Goal: Task Accomplishment & Management: Manage account settings

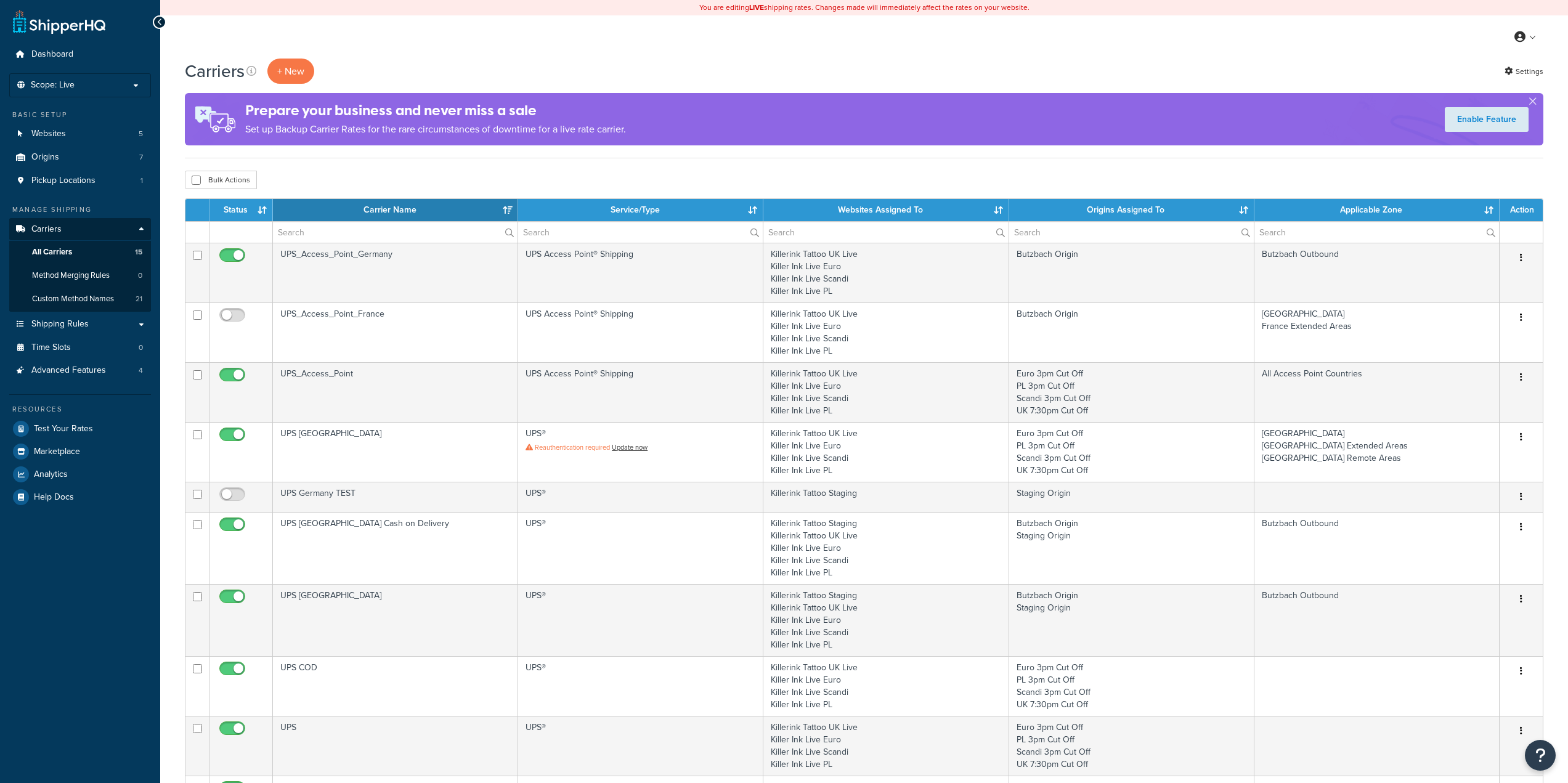
select select "15"
click at [94, 327] on link "Shipping Rules" at bounding box center [80, 325] width 142 height 23
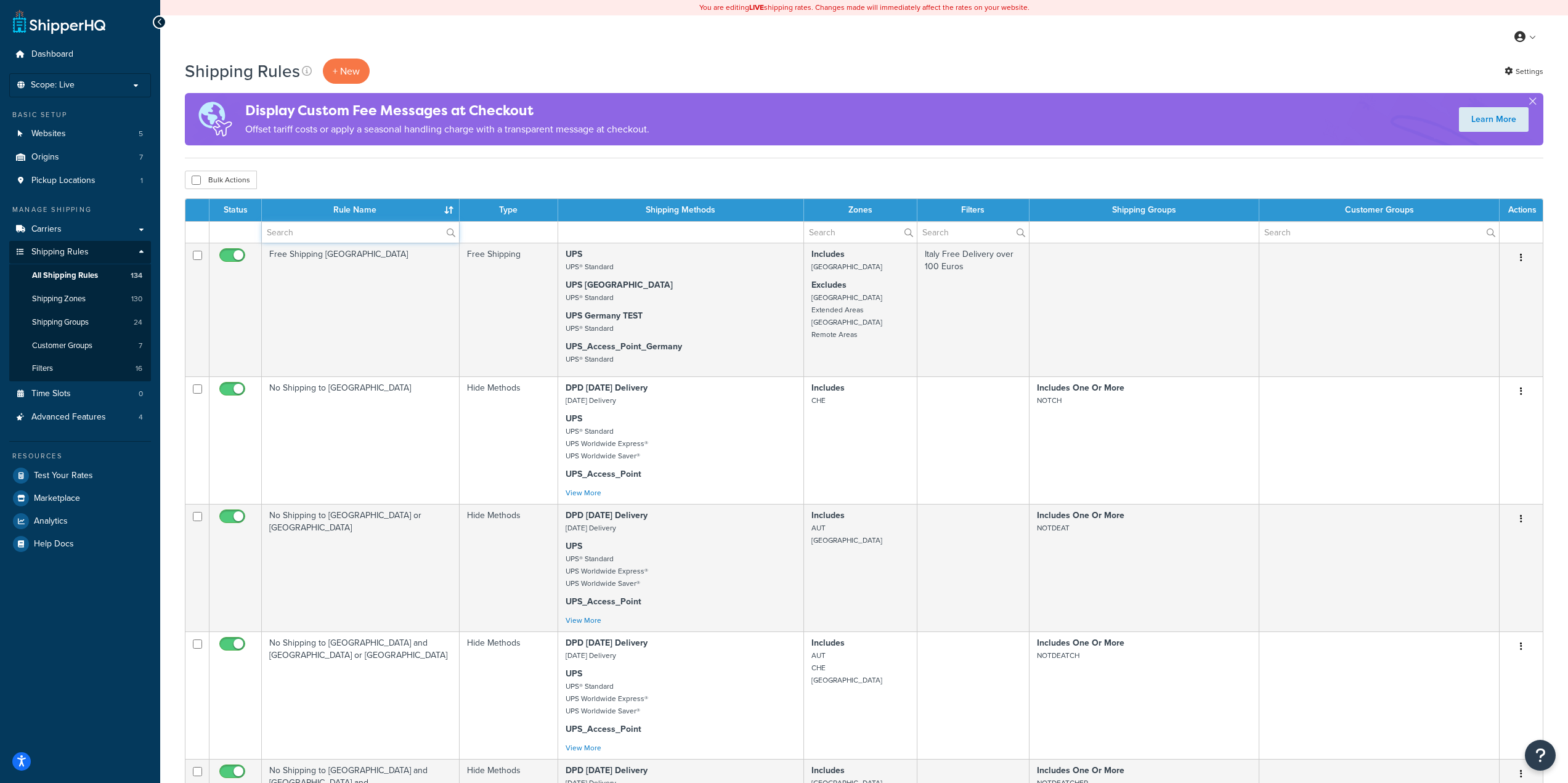
click at [365, 228] on input "text" at bounding box center [361, 232] width 197 height 21
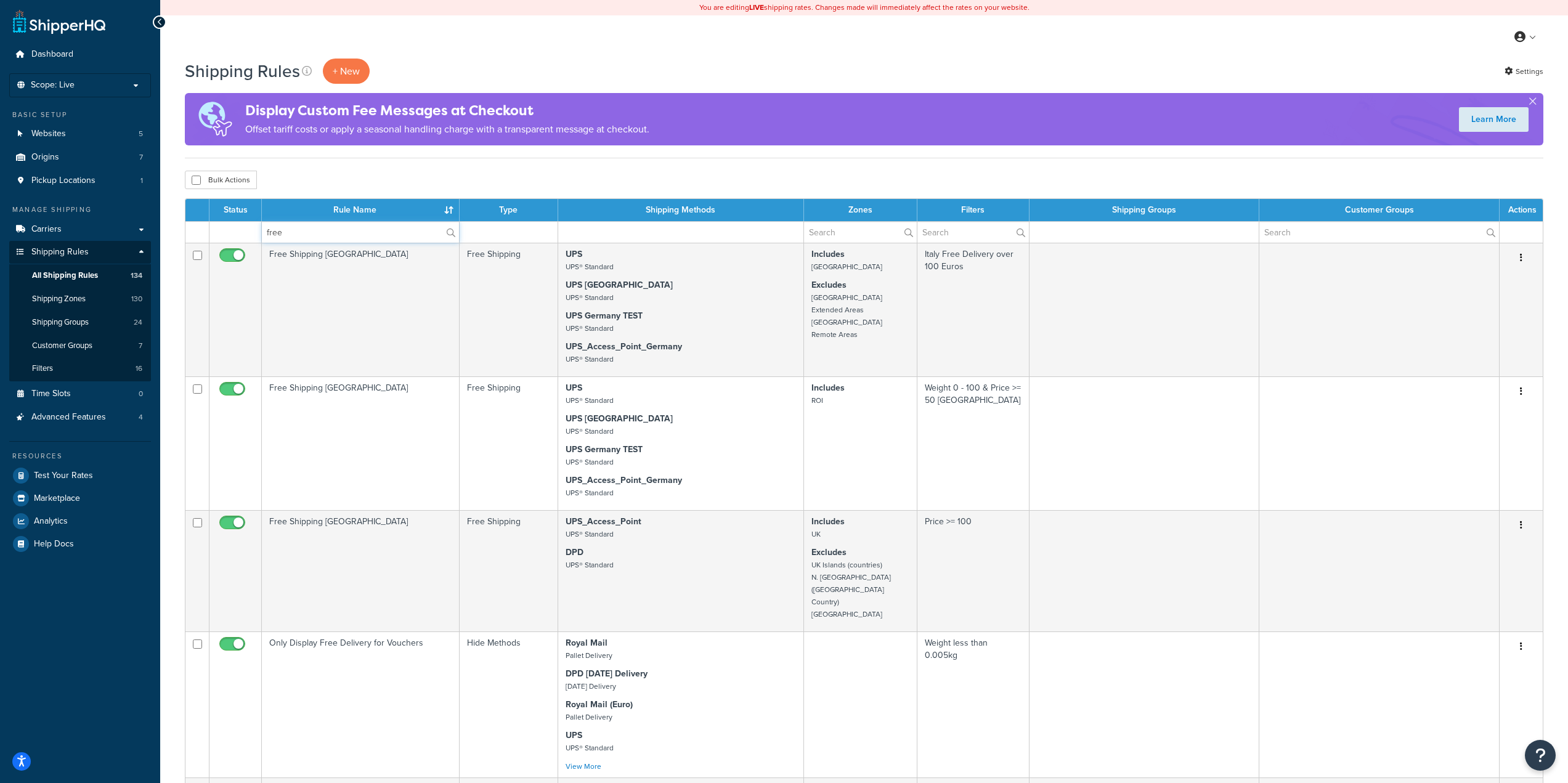
click at [328, 228] on input "free" at bounding box center [361, 232] width 197 height 21
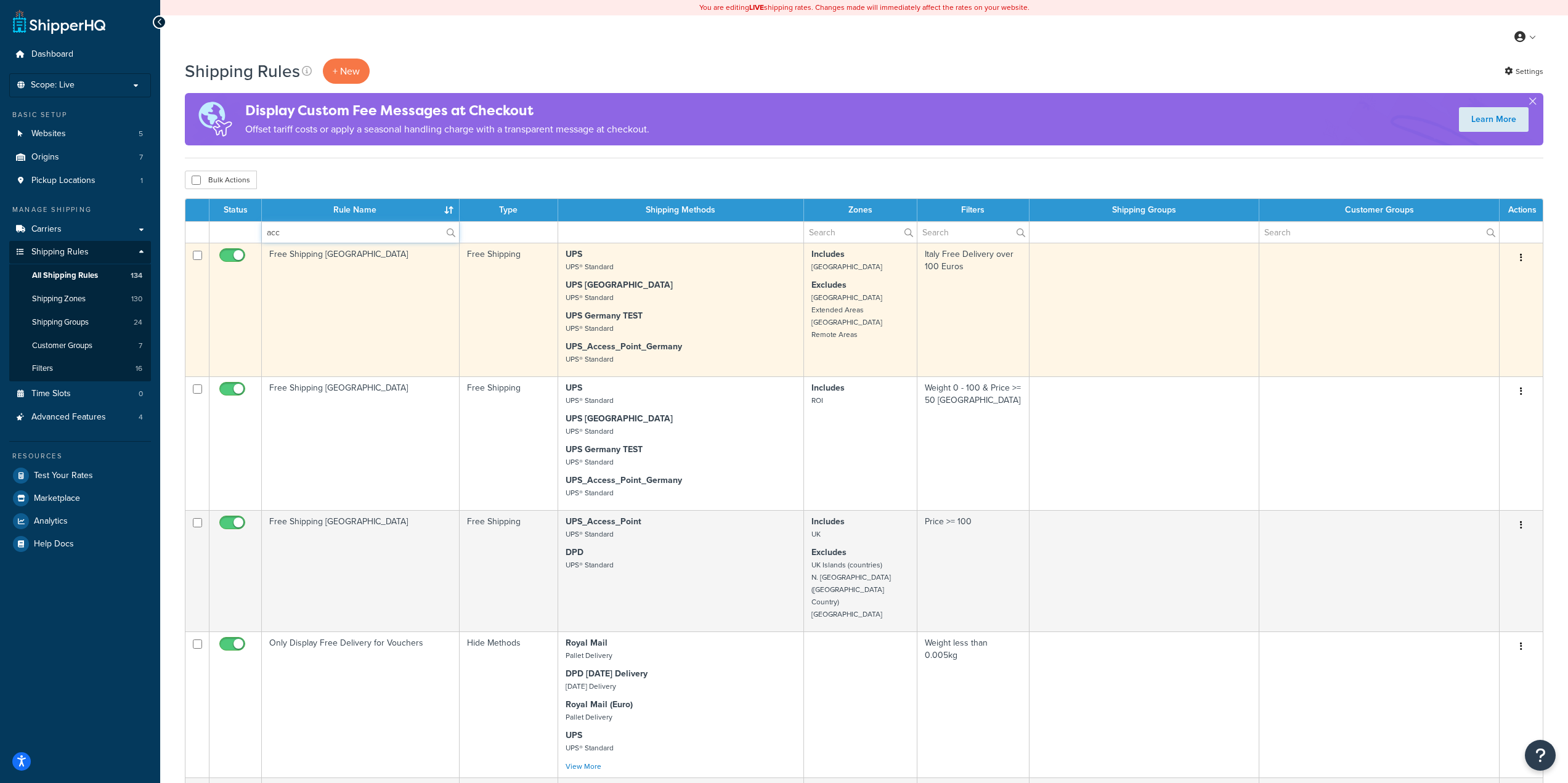
type input "Access Point"
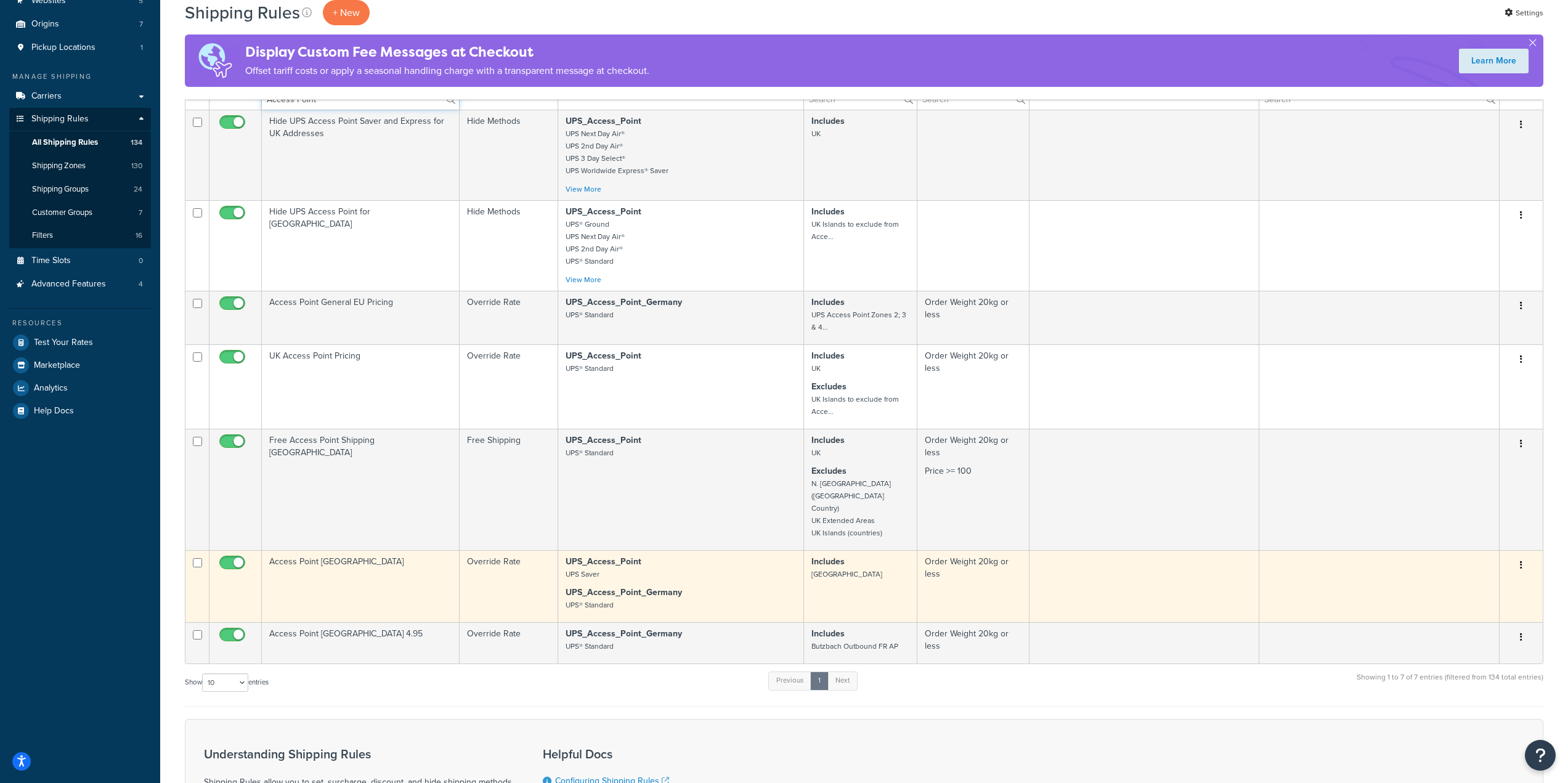
scroll to position [344, 0]
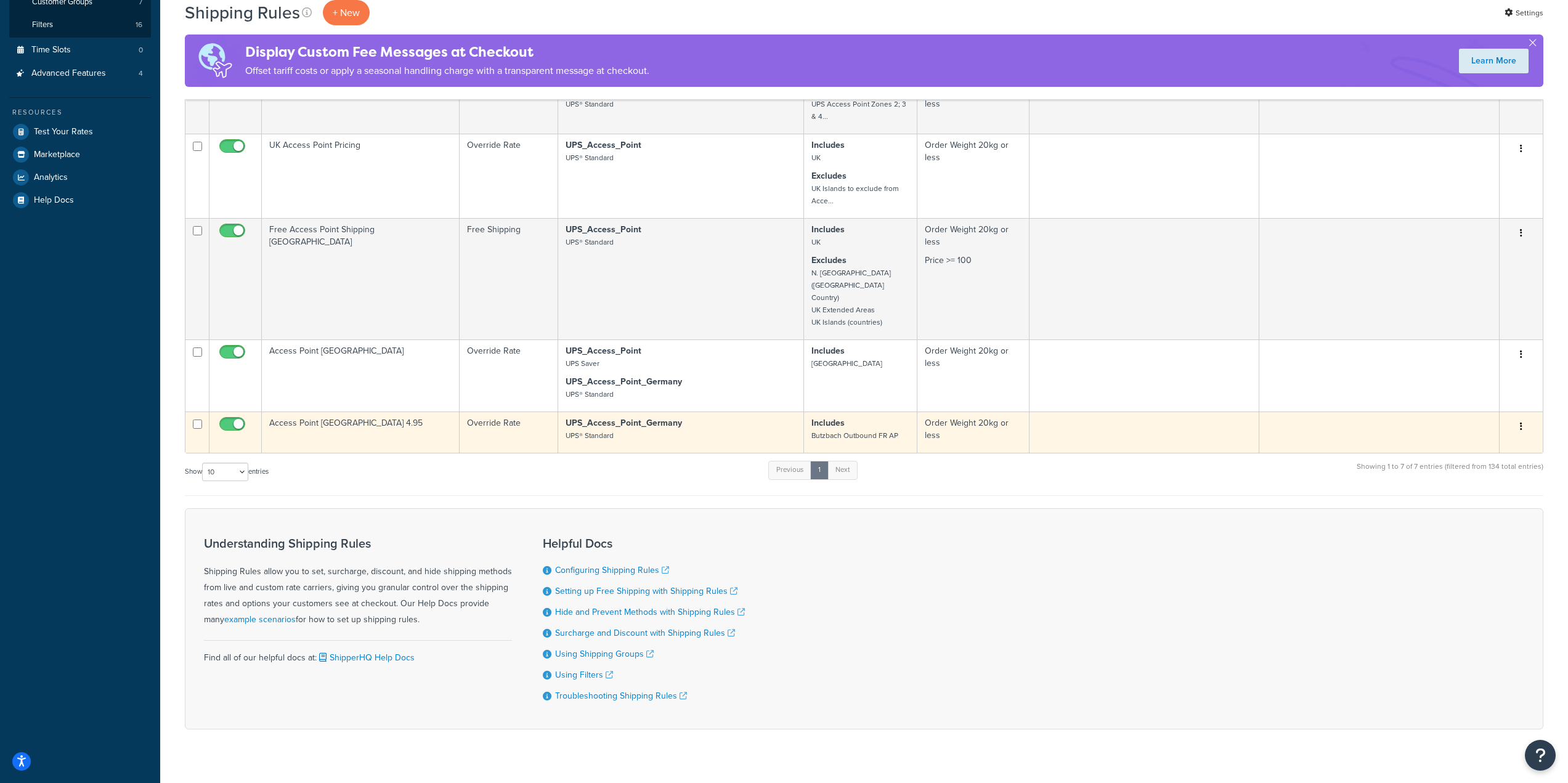
click at [383, 416] on td "Access Point France 4.95" at bounding box center [361, 432] width 198 height 41
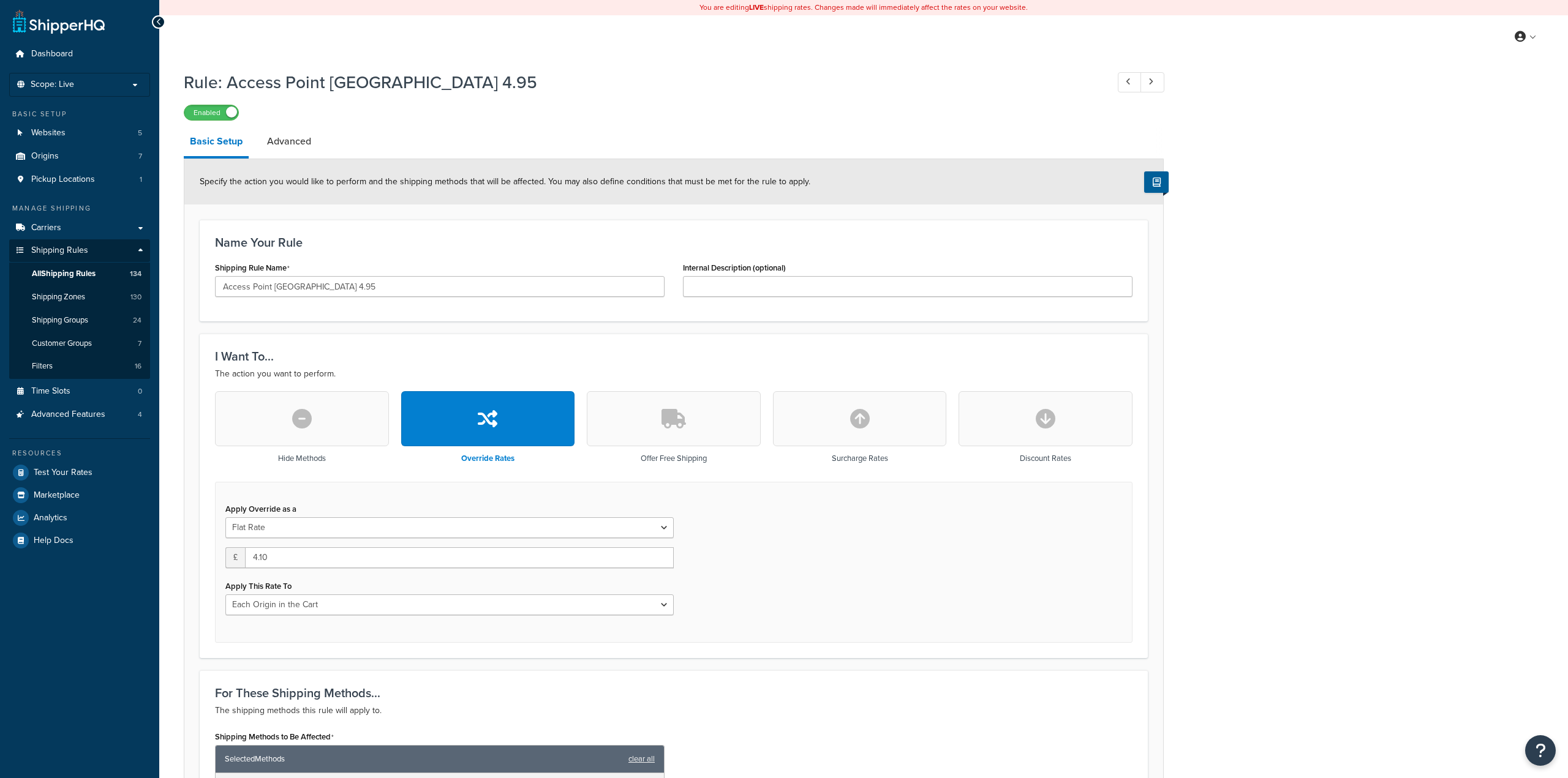
select select "LOCATION"
drag, startPoint x: 1246, startPoint y: 365, endPoint x: 1233, endPoint y: 362, distance: 13.3
click at [1246, 365] on div "Rule: Access Point France 4.95 Enabled Basic Setup Advanced Specify the action …" at bounding box center [859, 673] width 1400 height 1219
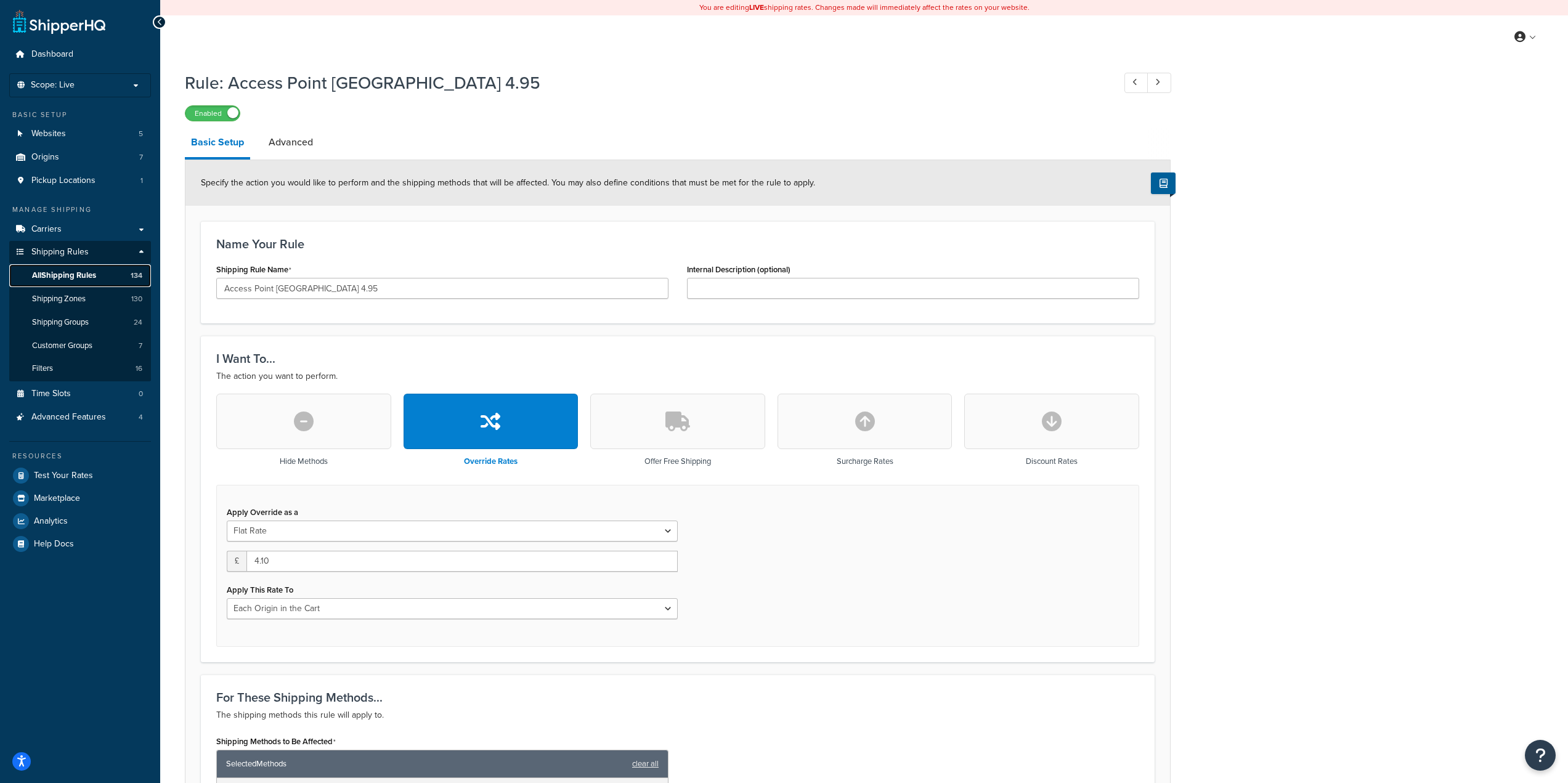
click at [92, 271] on span "All Shipping Rules" at bounding box center [64, 276] width 64 height 11
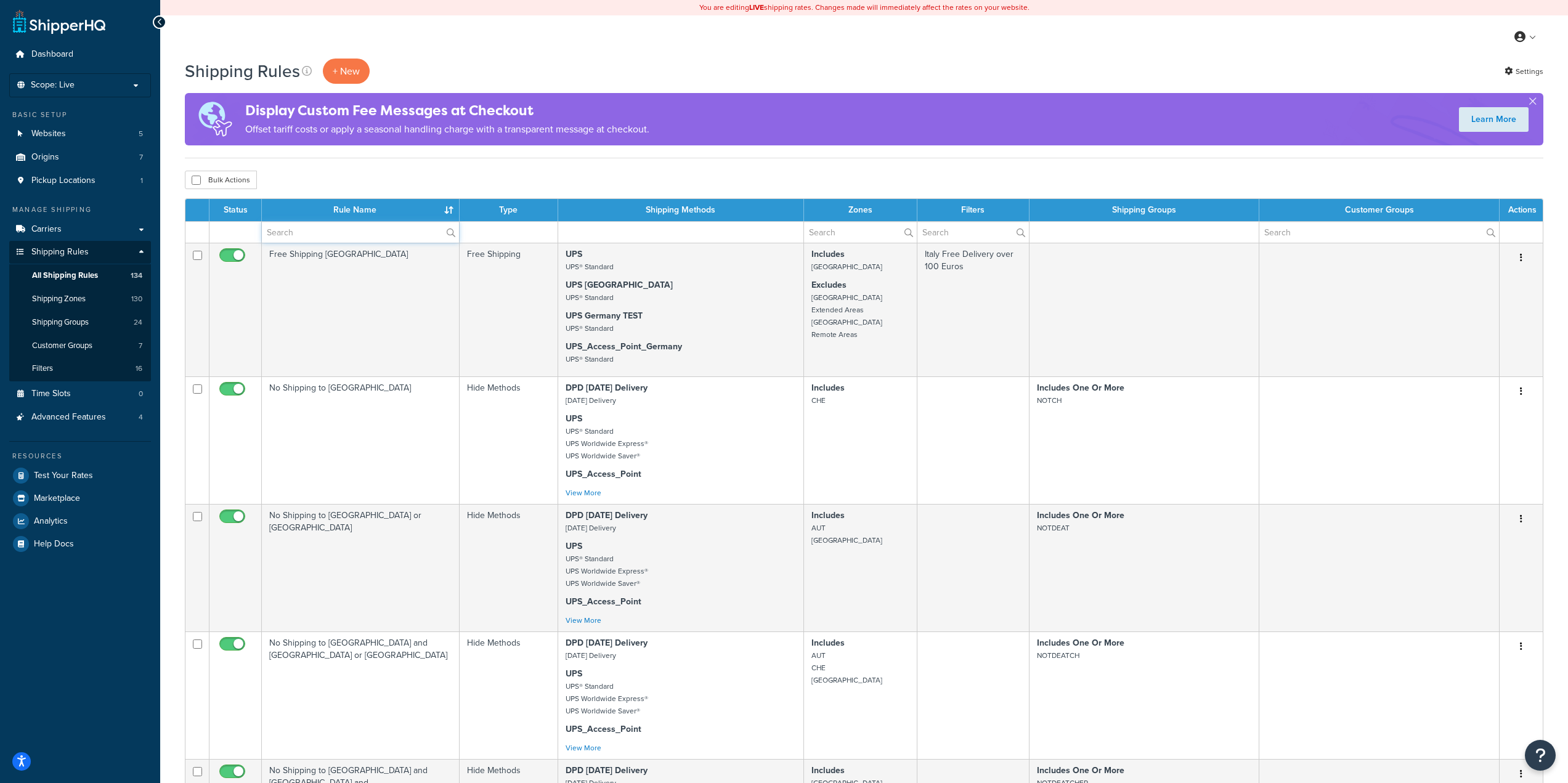
click at [325, 228] on input "text" at bounding box center [361, 232] width 197 height 21
paste input "UPS Access Point Zones 2; 3 & 4 Excluding [GEOGRAPHIC_DATA]"
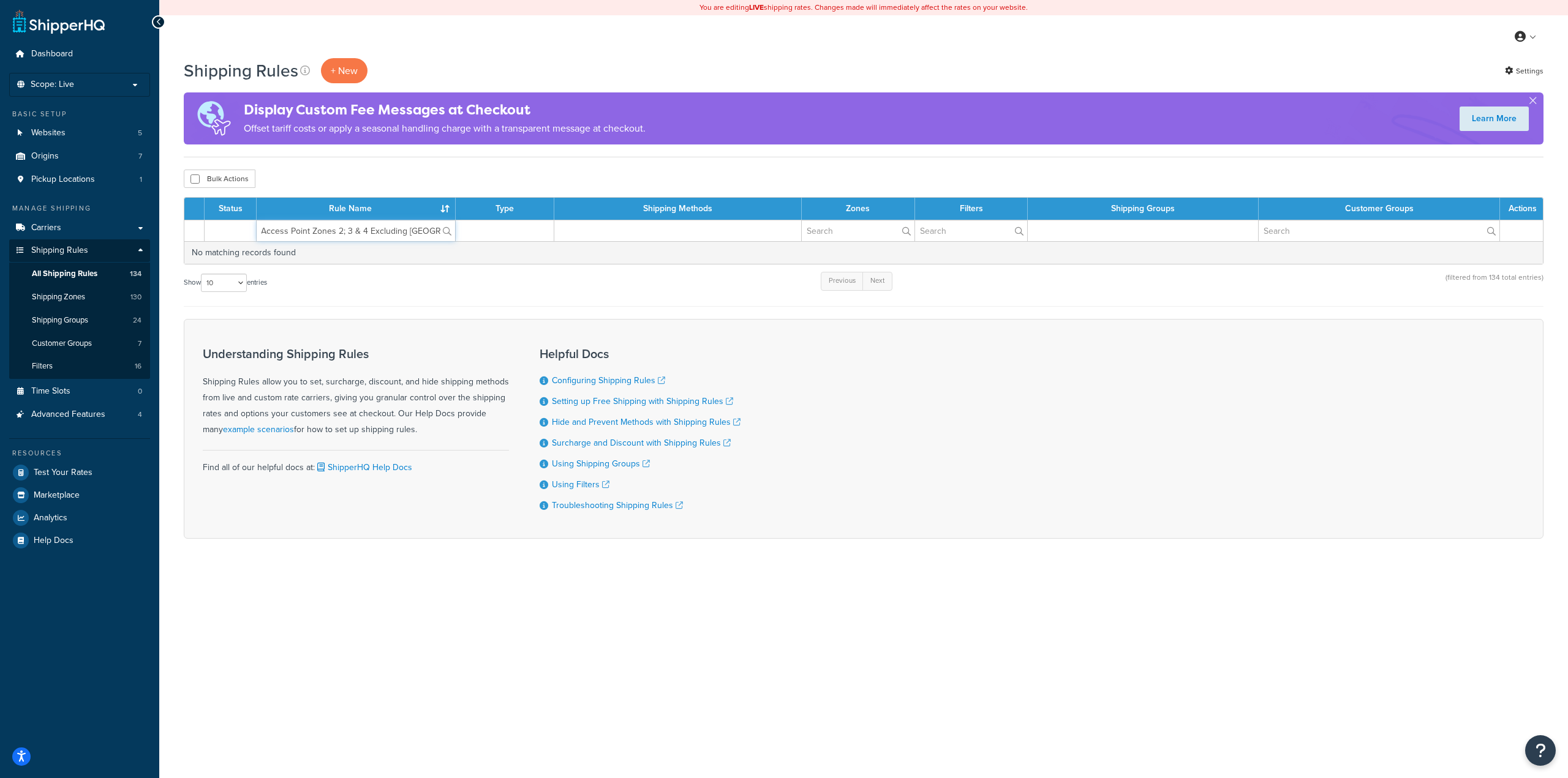
click at [349, 233] on input "UPS Access Point Zones 2; 3 & 4 Excluding Germany" at bounding box center [356, 231] width 199 height 21
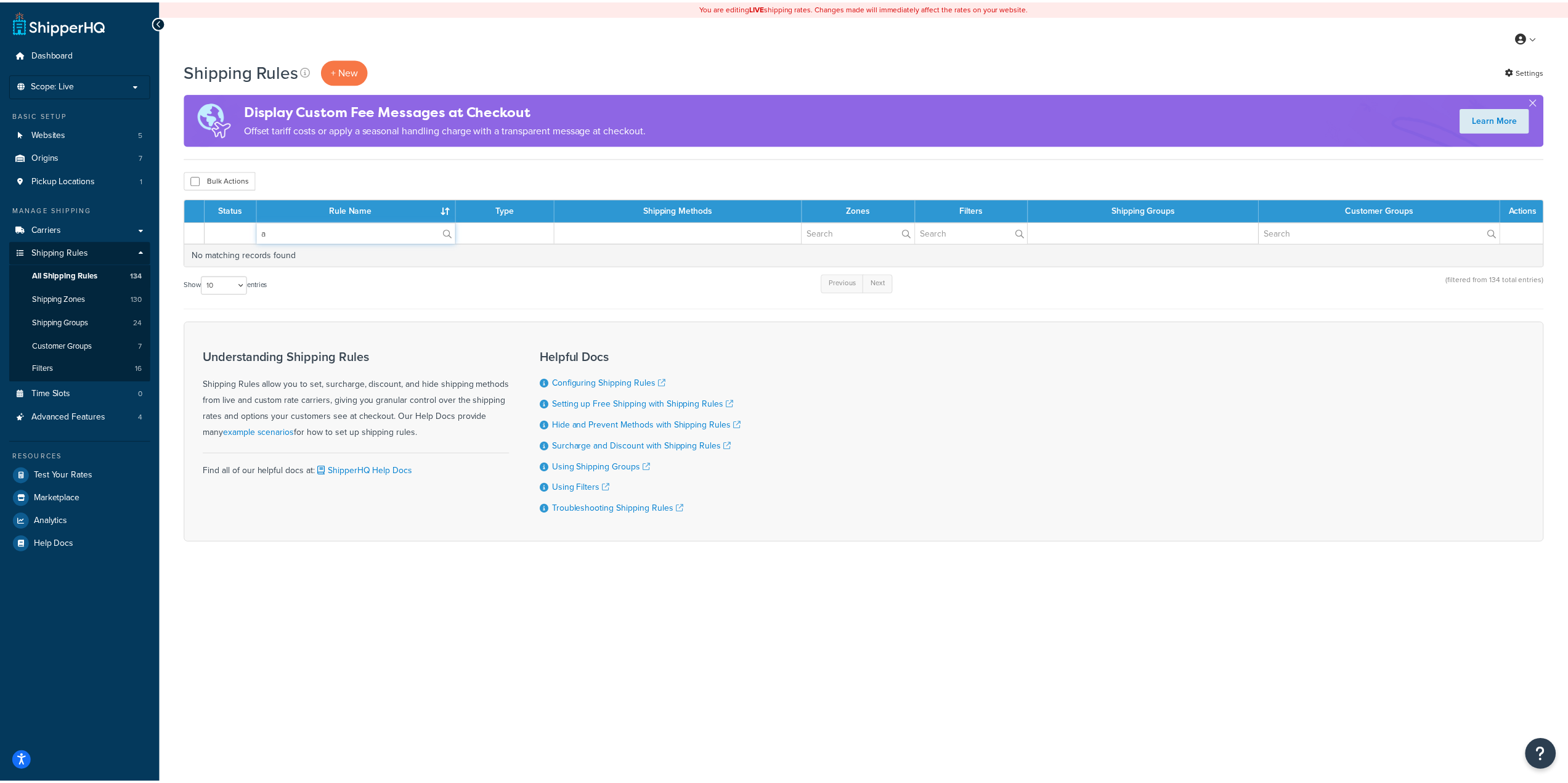
scroll to position [0, 0]
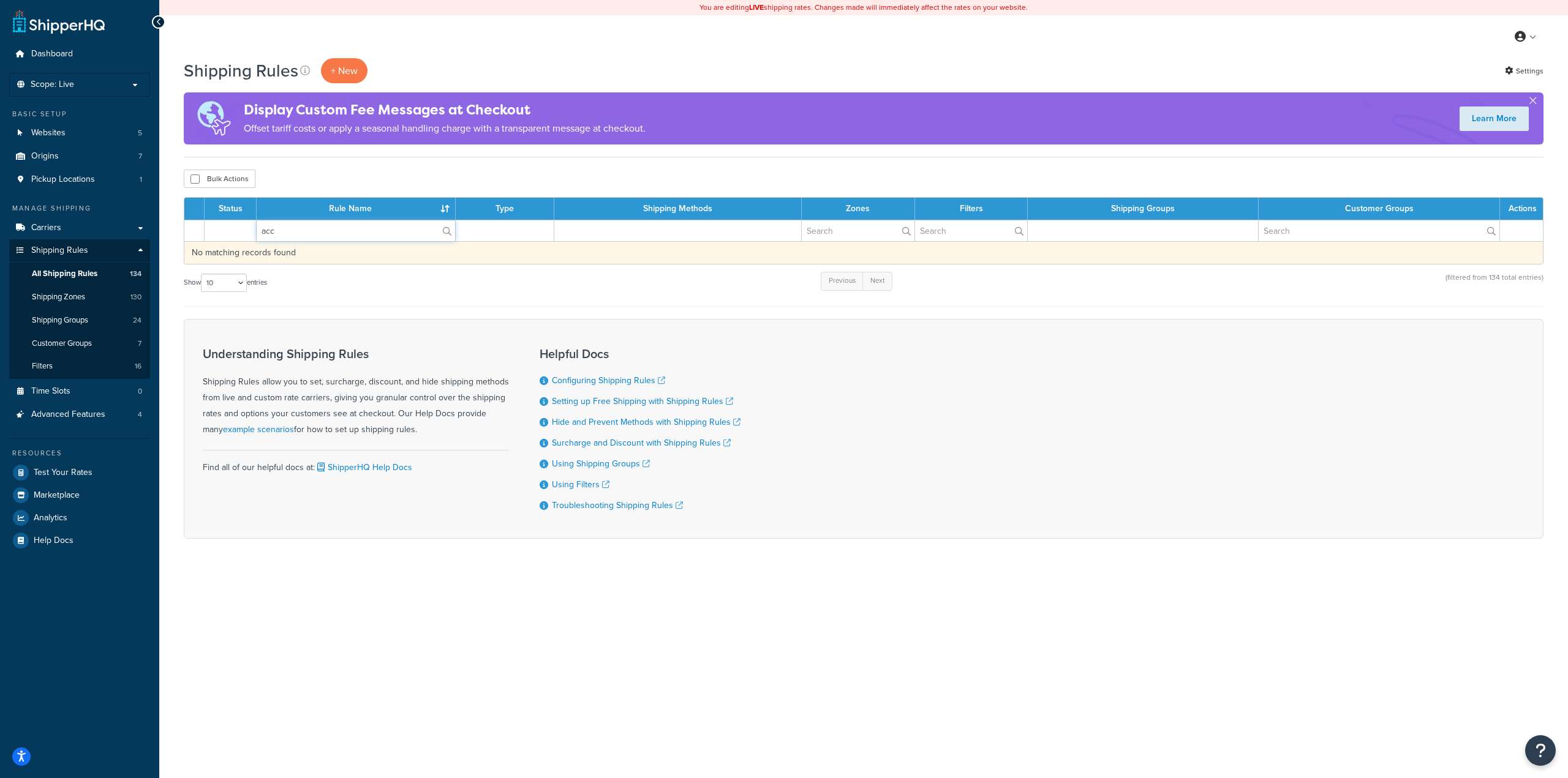
type input "Access Point"
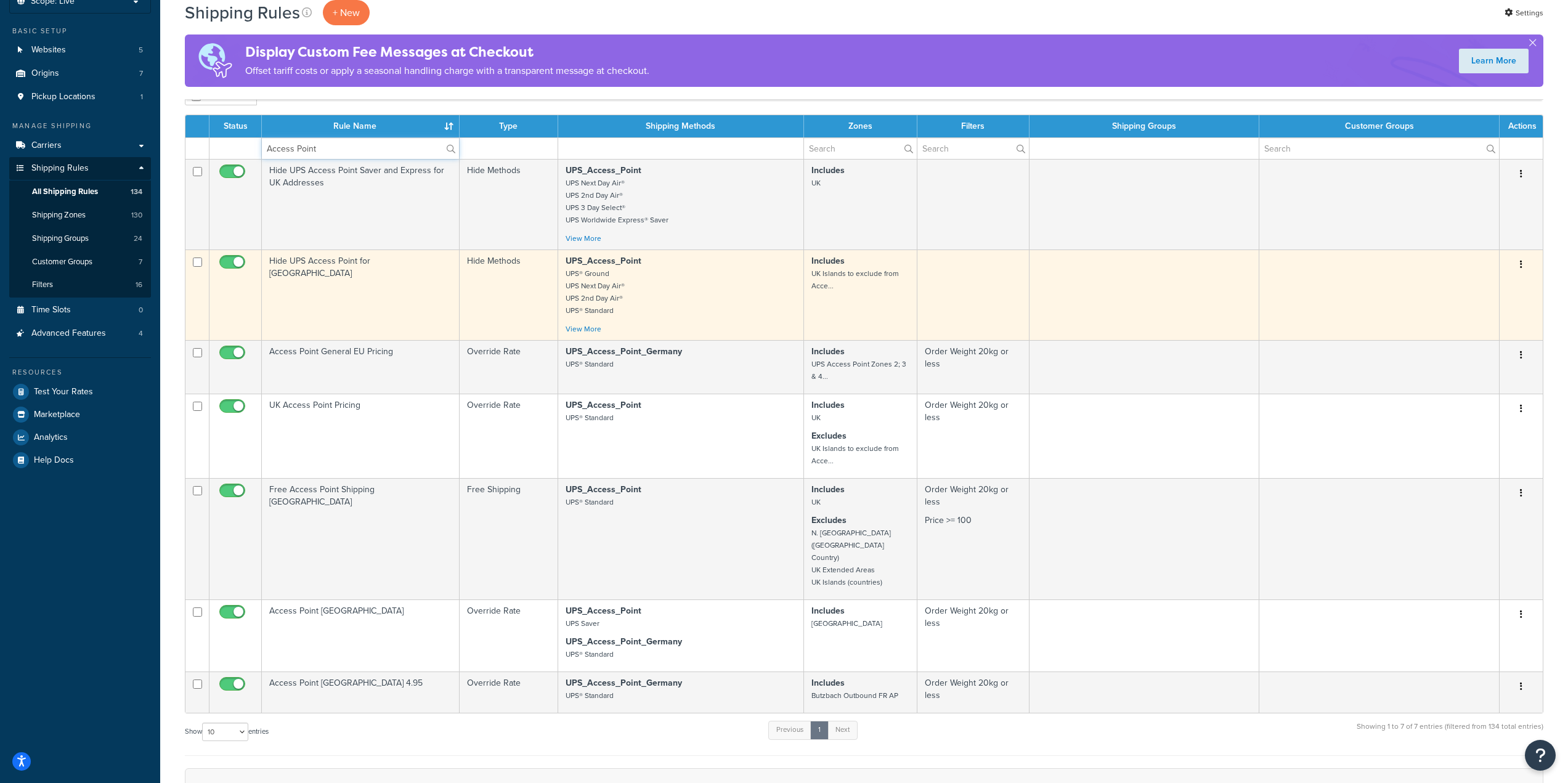
scroll to position [62, 0]
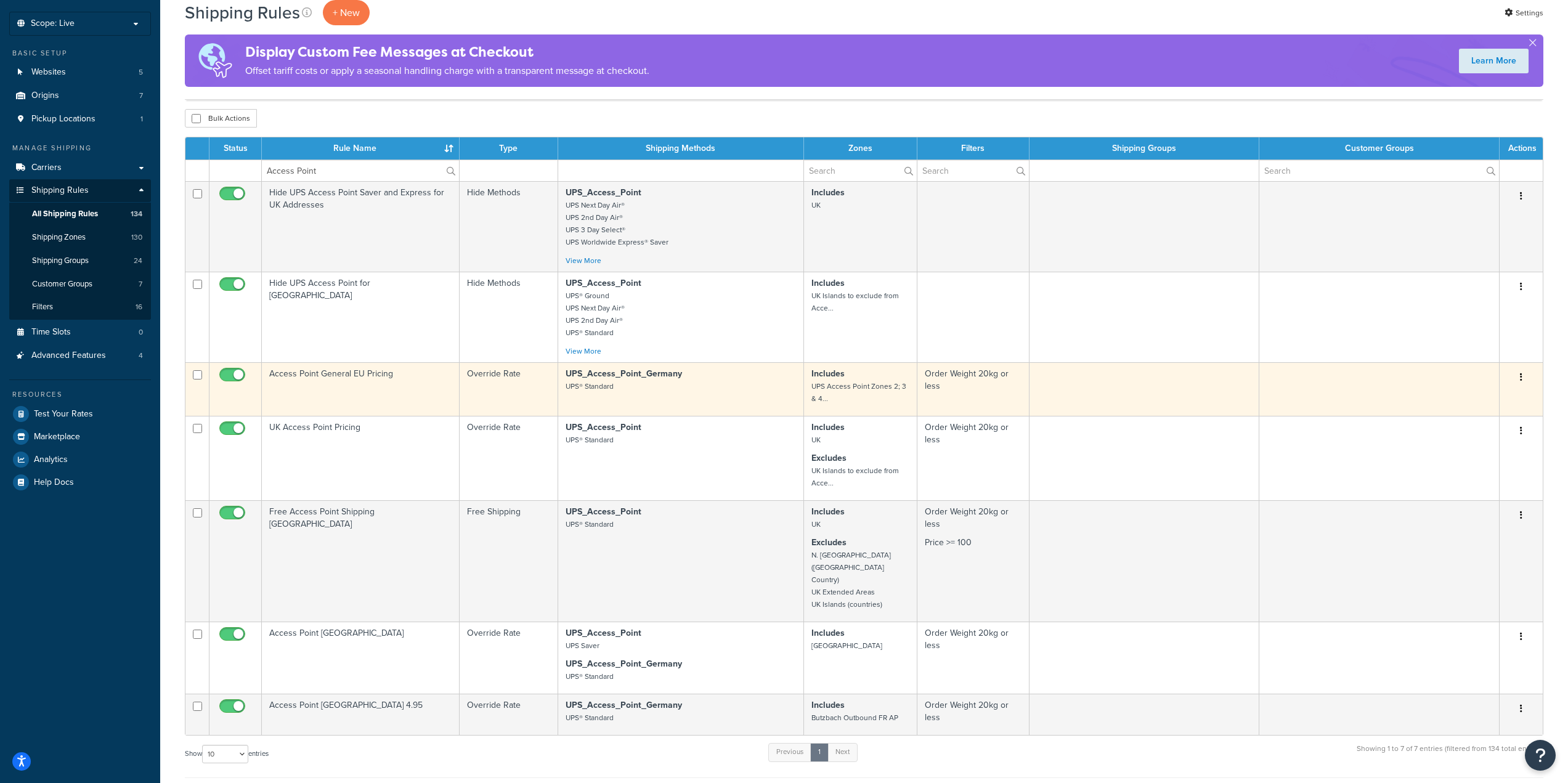
click at [388, 394] on td "Access Point General EU Pricing" at bounding box center [361, 388] width 198 height 53
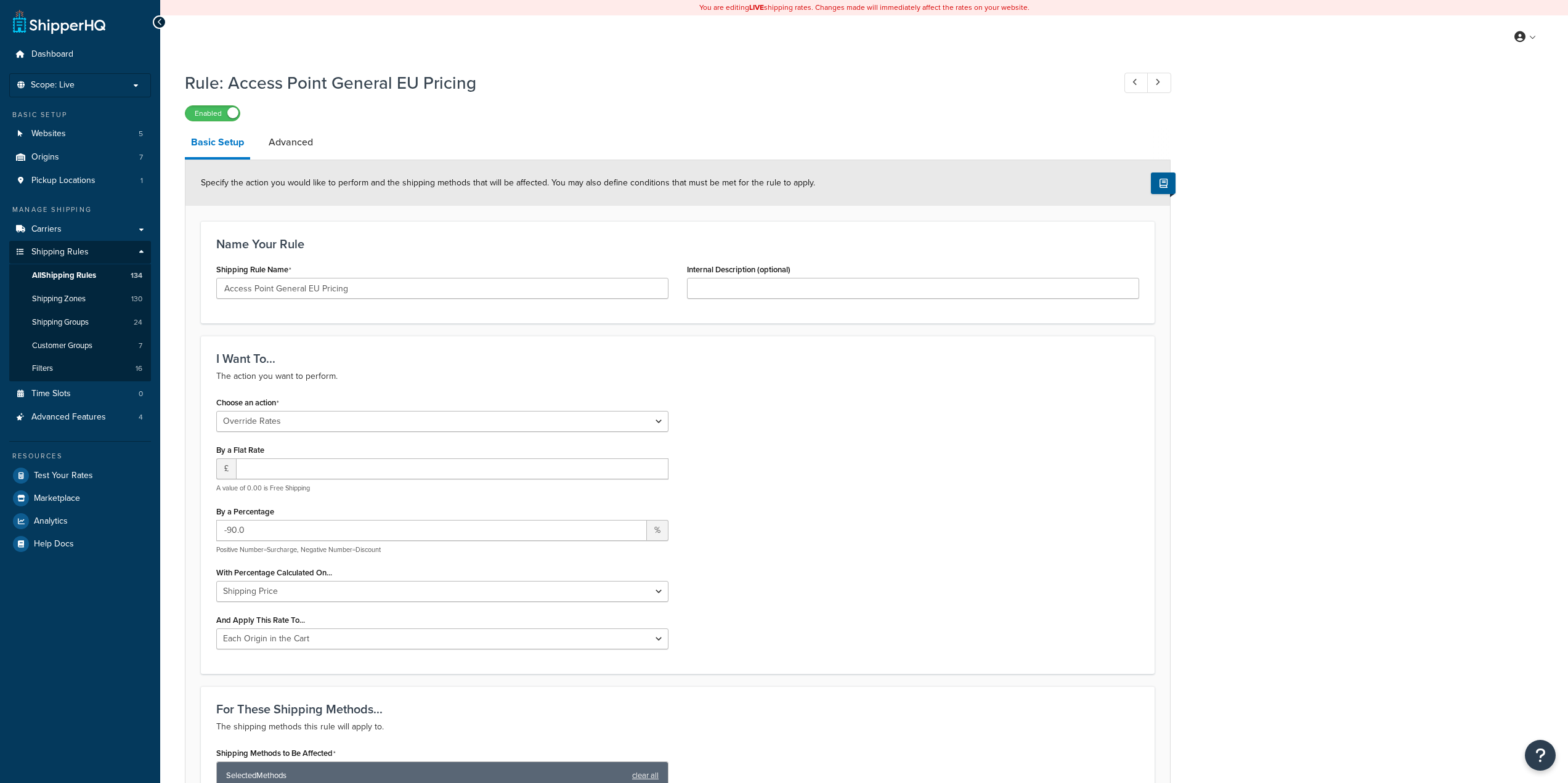
select select "OVERRIDE"
select select "LOCATION"
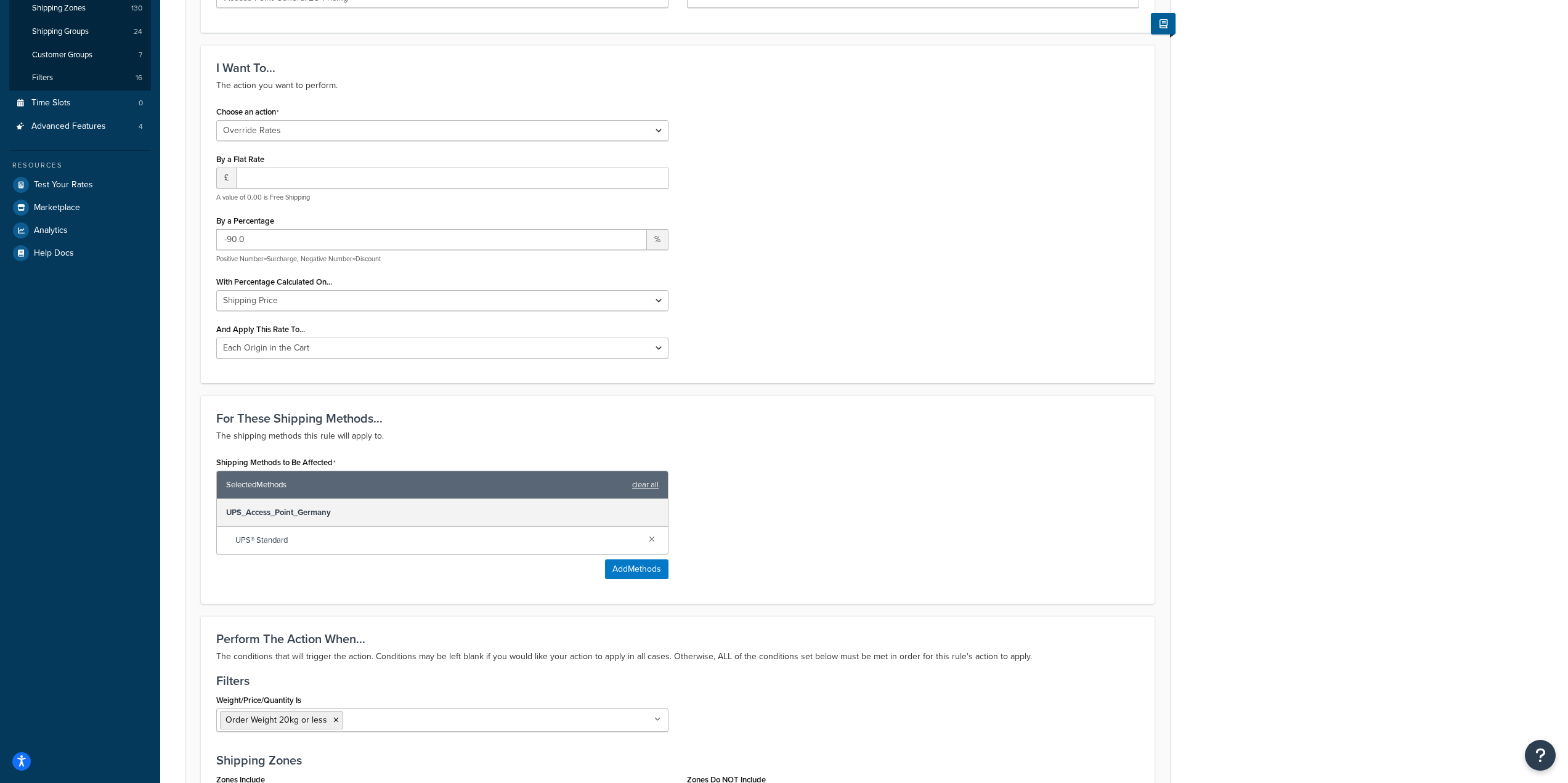
scroll to position [34, 0]
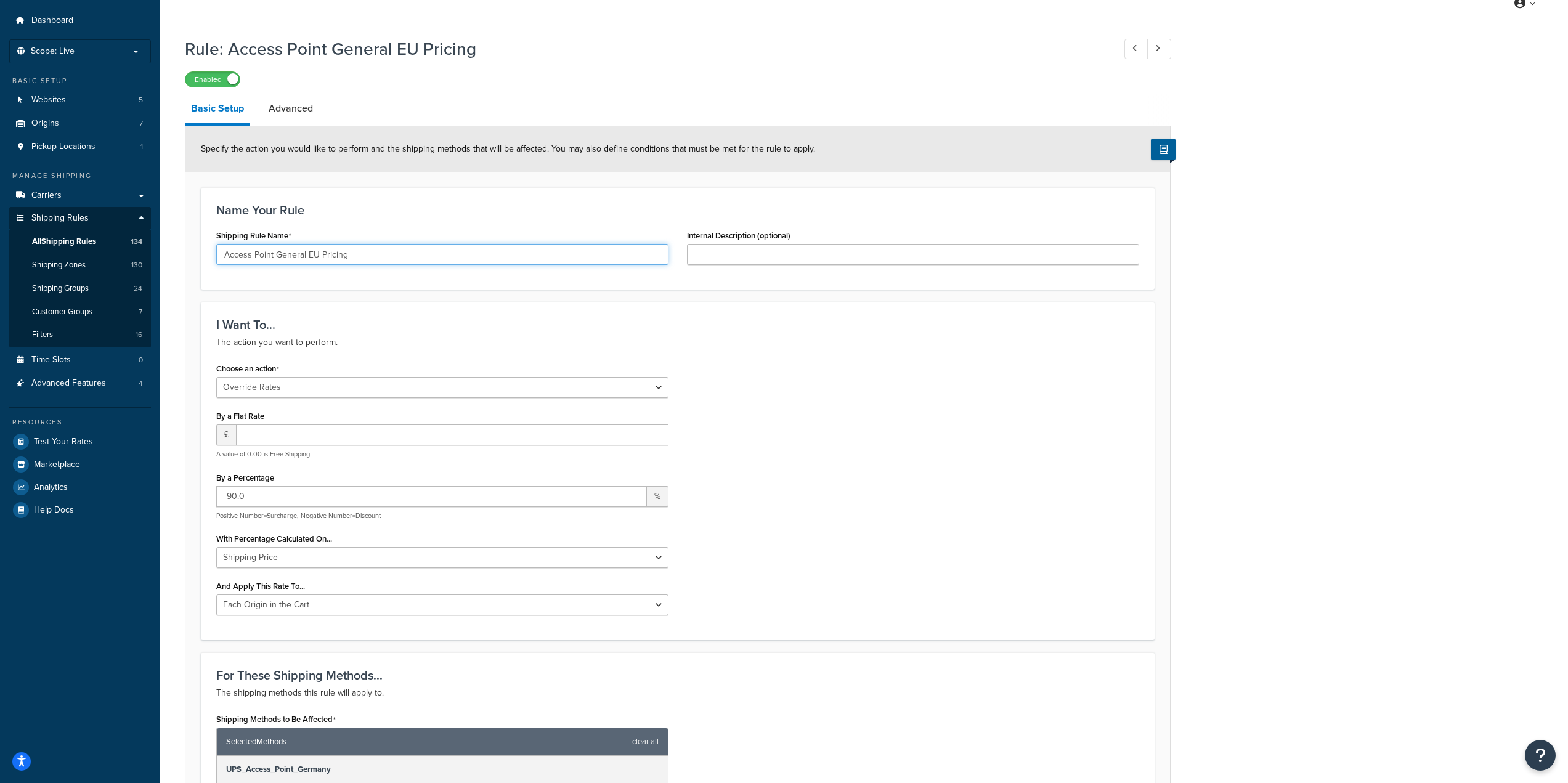
drag, startPoint x: 358, startPoint y: 257, endPoint x: 217, endPoint y: 258, distance: 141.0
click at [217, 258] on input "Access Point General EU Pricing" at bounding box center [443, 255] width 452 height 21
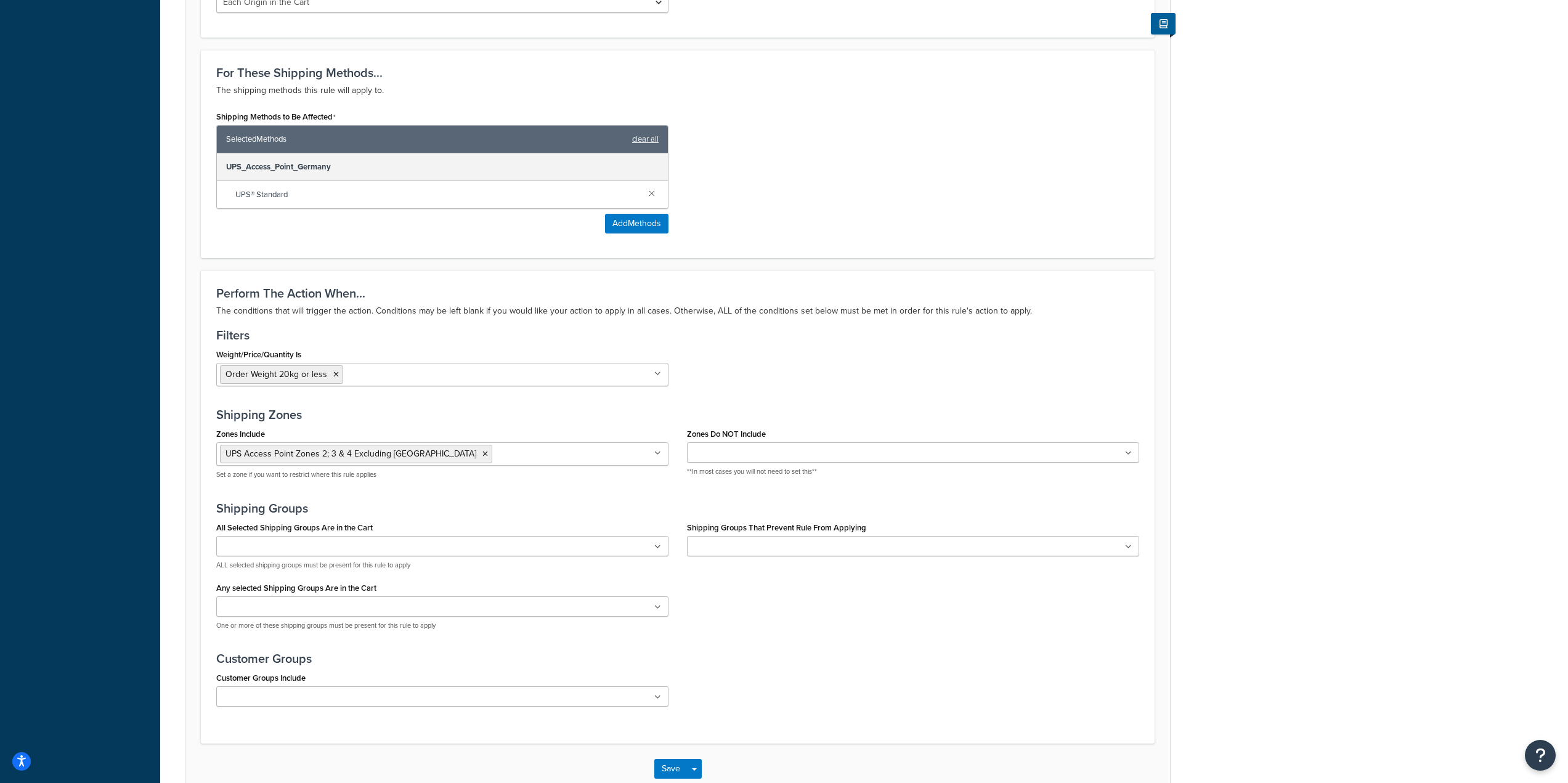
scroll to position [712, 0]
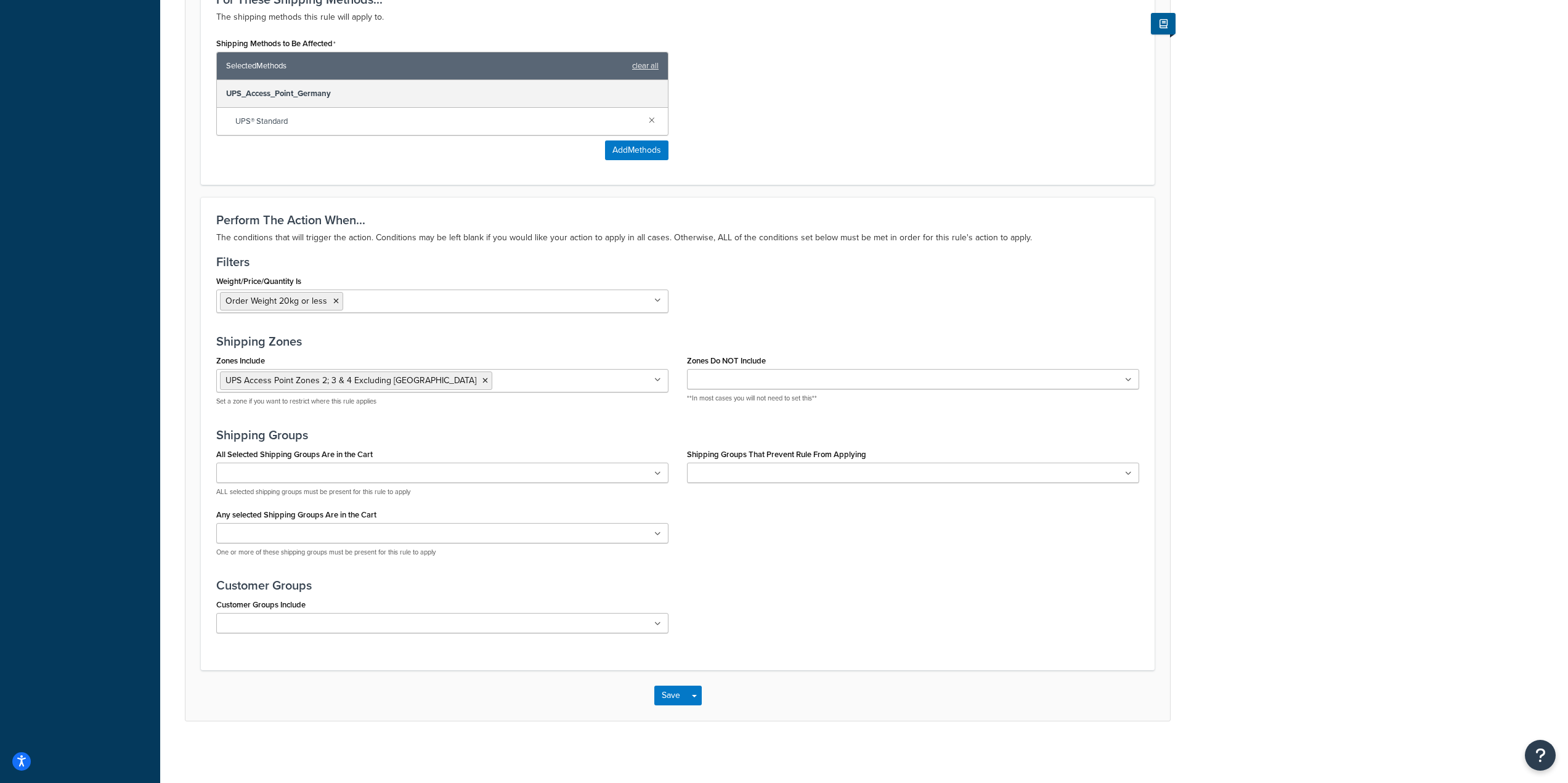
drag, startPoint x: 938, startPoint y: 642, endPoint x: 942, endPoint y: 626, distance: 16.5
click at [938, 642] on div "Customer Groups Include Logged In Not Logged in Retail Wholesale WS WSVAT All A…" at bounding box center [678, 619] width 941 height 47
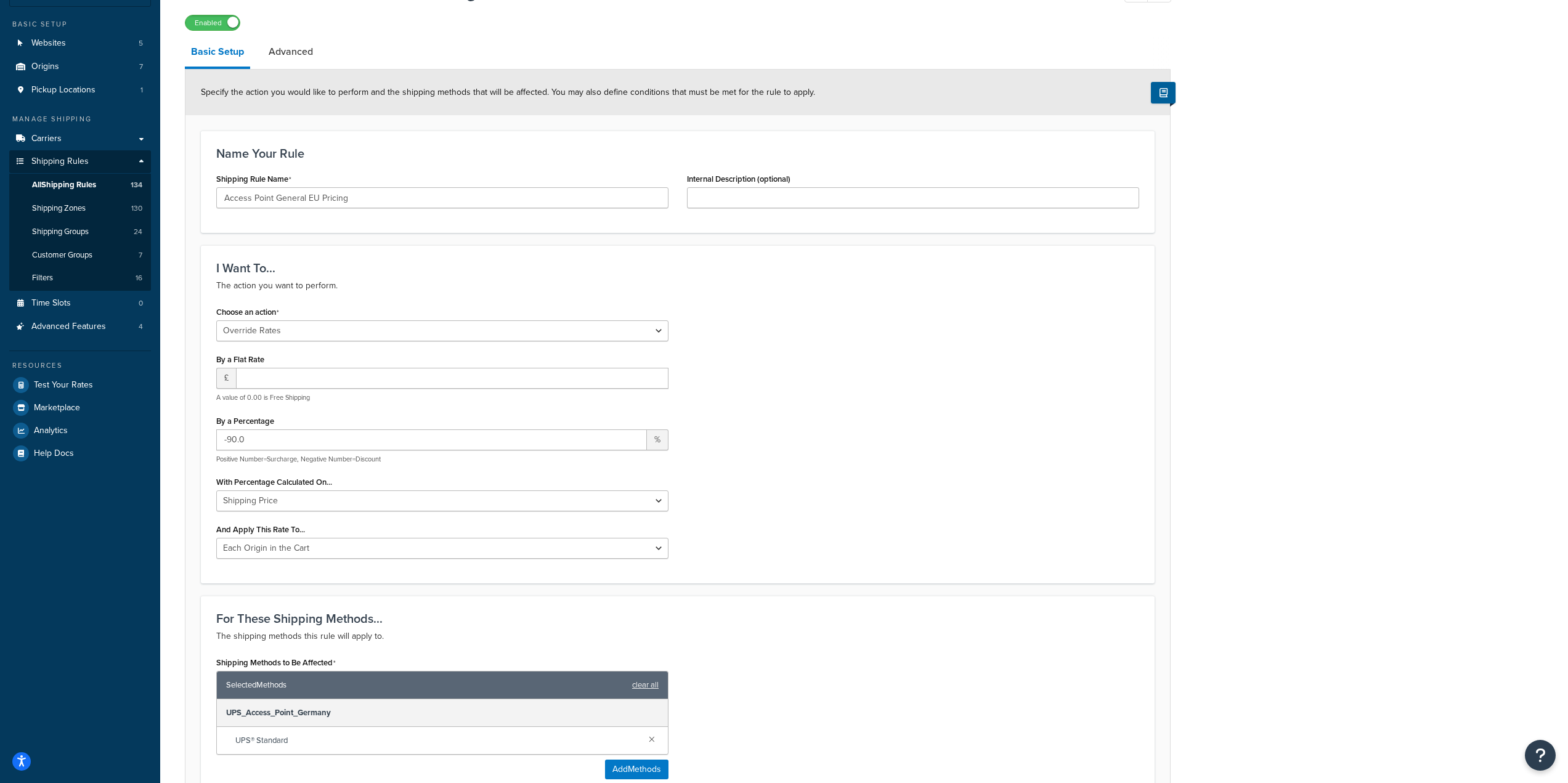
scroll to position [0, 0]
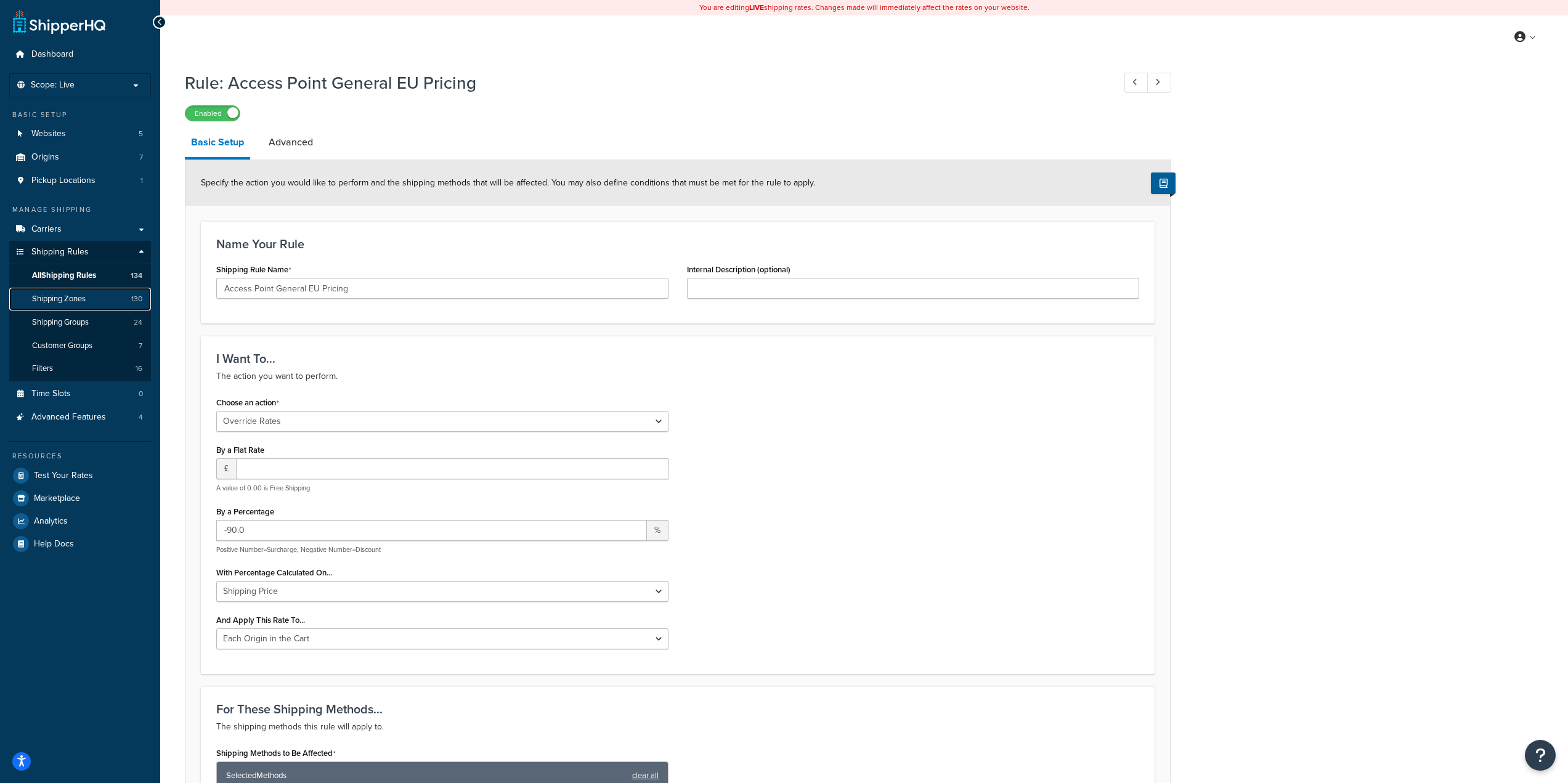
click at [91, 304] on link "Shipping Zones 130" at bounding box center [80, 299] width 142 height 23
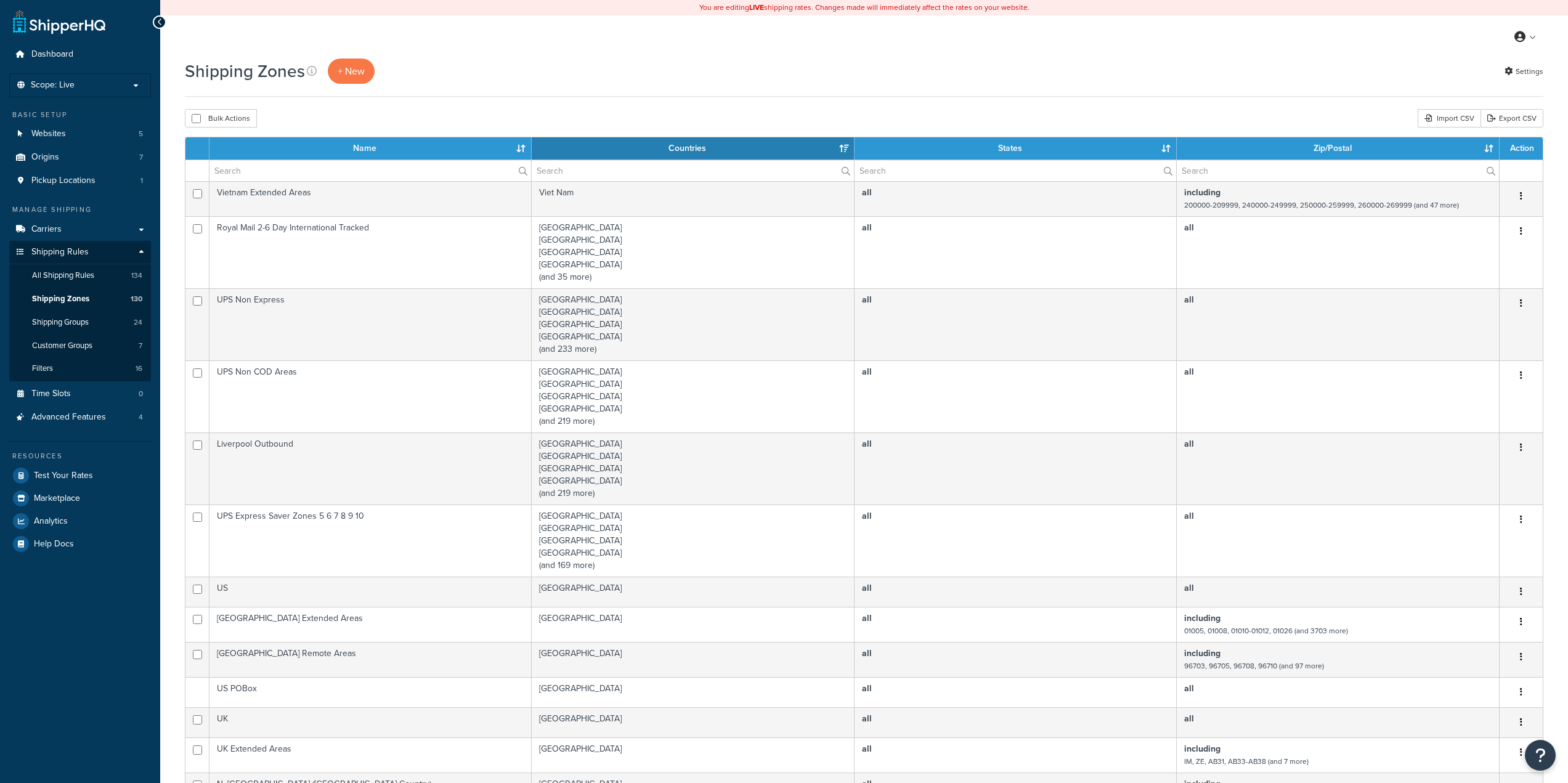
select select "15"
click at [415, 180] on input "text" at bounding box center [370, 171] width 322 height 21
paste input "UPS Access Point Zones 2; 3 & 4 Excluding [GEOGRAPHIC_DATA]"
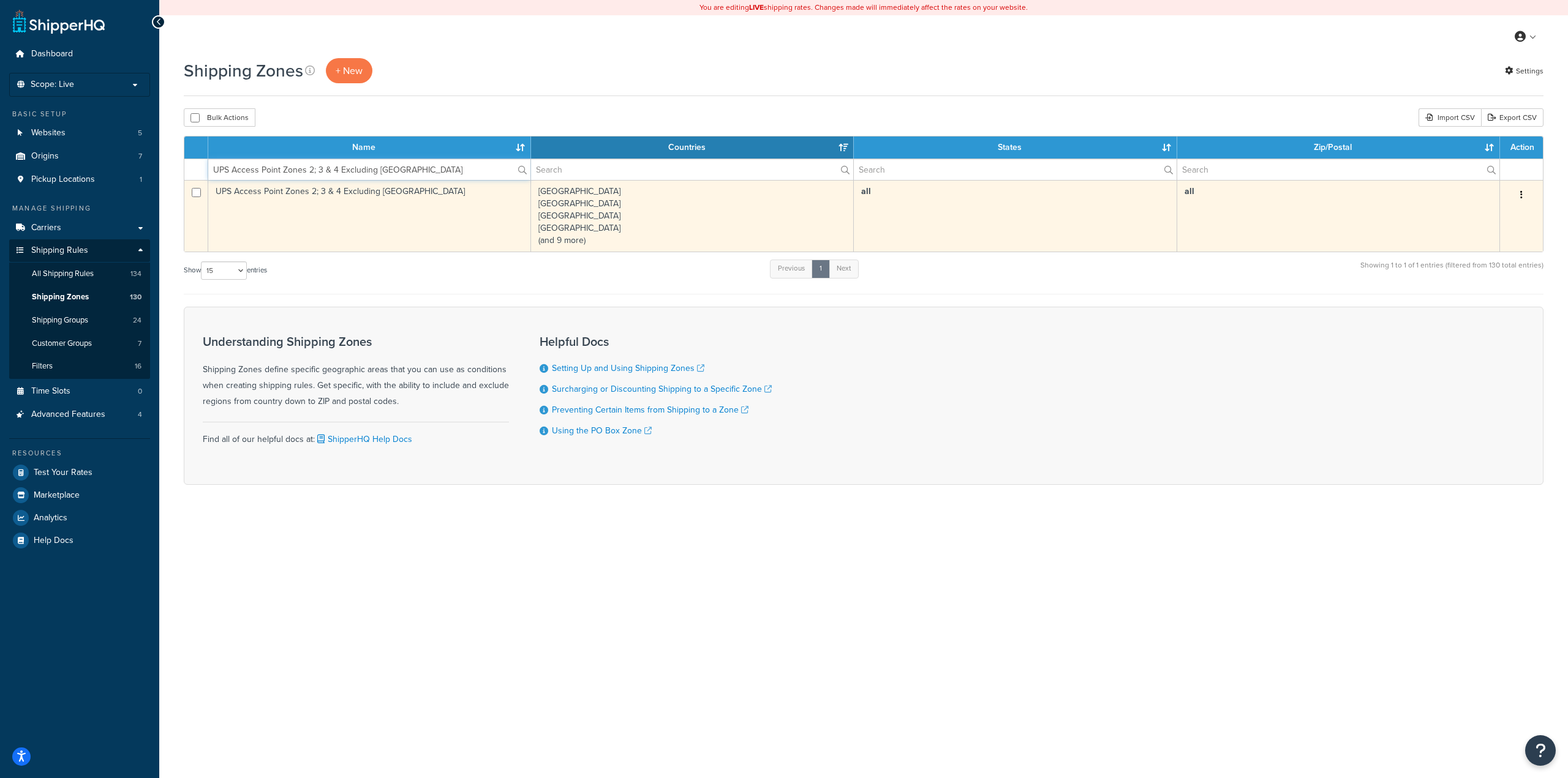
type input "UPS Access Point Zones 2; 3 & 4 Excluding [GEOGRAPHIC_DATA]"
click at [359, 195] on td "UPS Access Point Zones 2; 3 & 4 Excluding [GEOGRAPHIC_DATA]" at bounding box center [370, 216] width 323 height 72
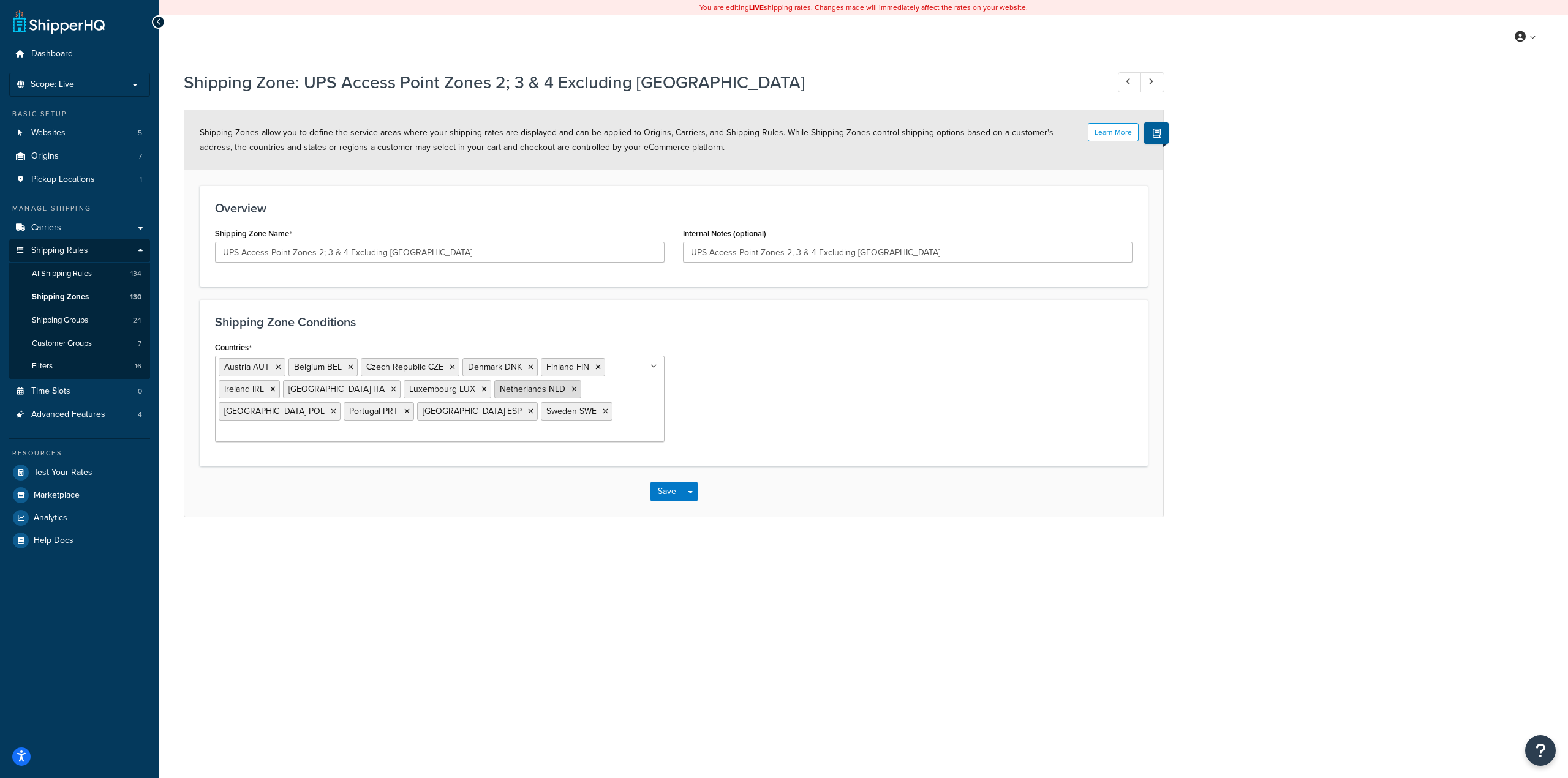
click at [571, 390] on icon at bounding box center [574, 390] width 5 height 7
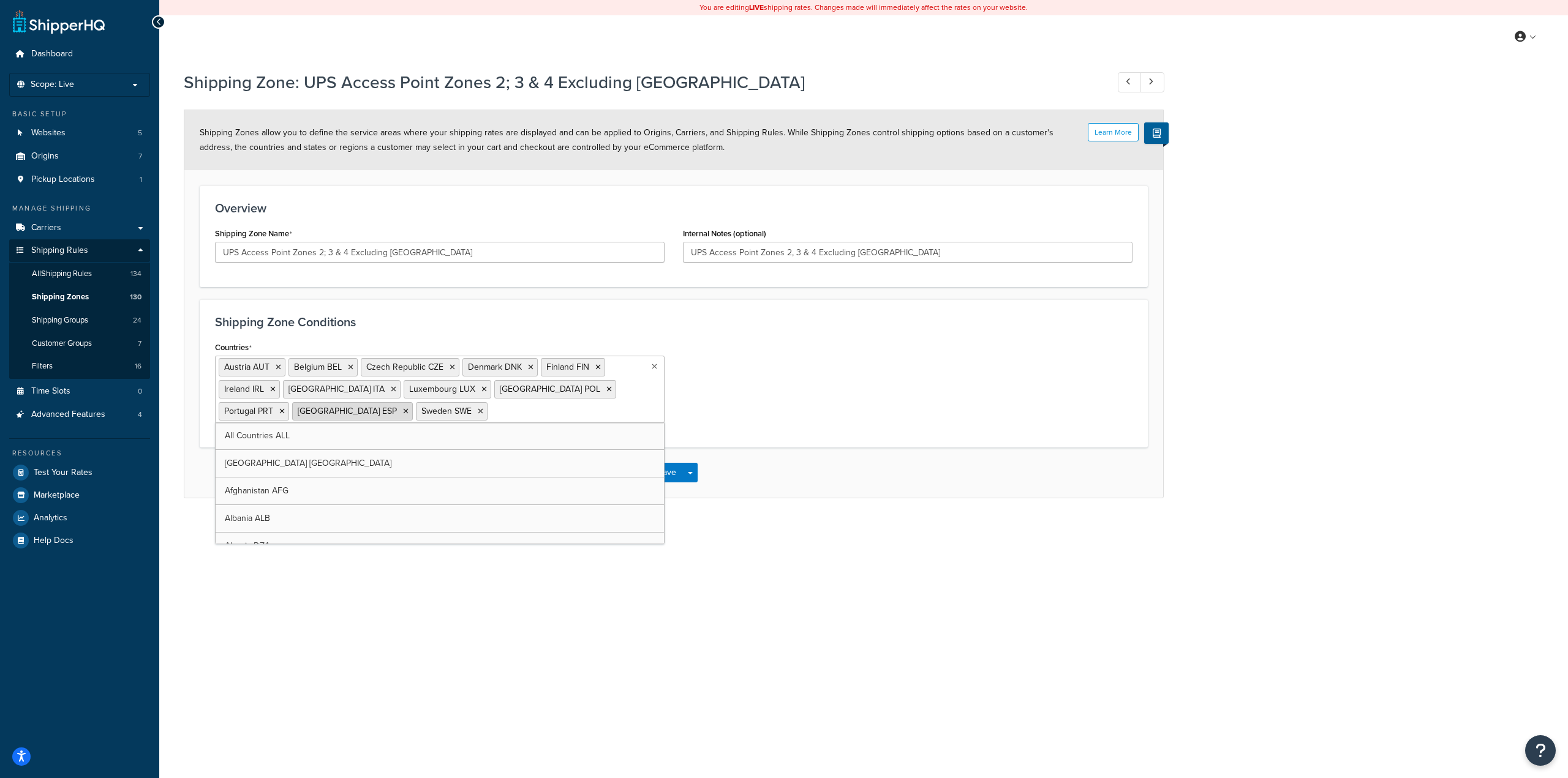
click at [409, 408] on icon at bounding box center [406, 411] width 5 height 7
click at [391, 390] on icon at bounding box center [393, 390] width 5 height 7
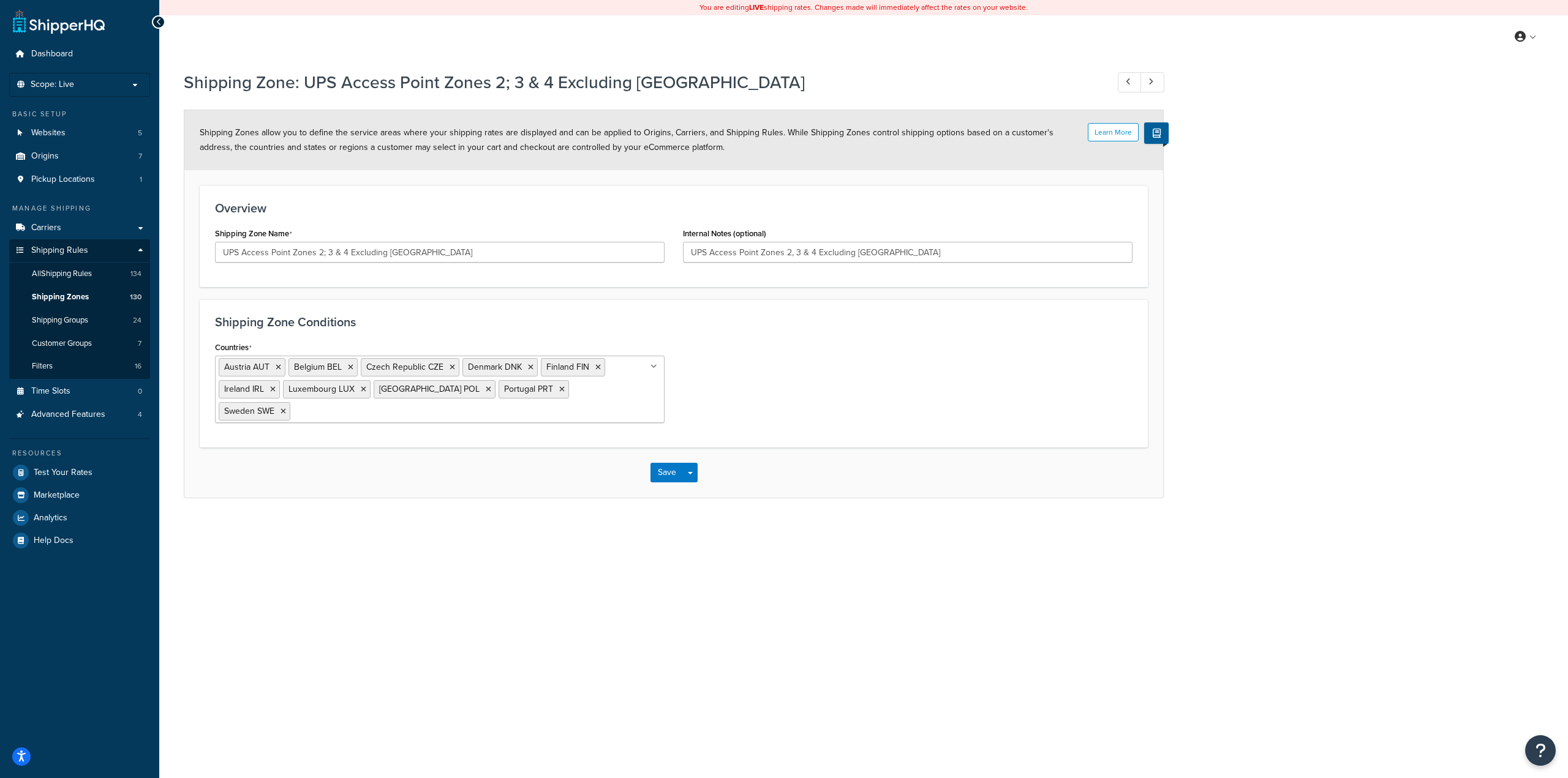
click at [858, 429] on div "Countries Austria AUT Belgium BEL Czech Republic CZE Denmark DNK Finland FIN Ir…" at bounding box center [674, 385] width 936 height 93
click at [669, 470] on button "Save" at bounding box center [667, 473] width 33 height 19
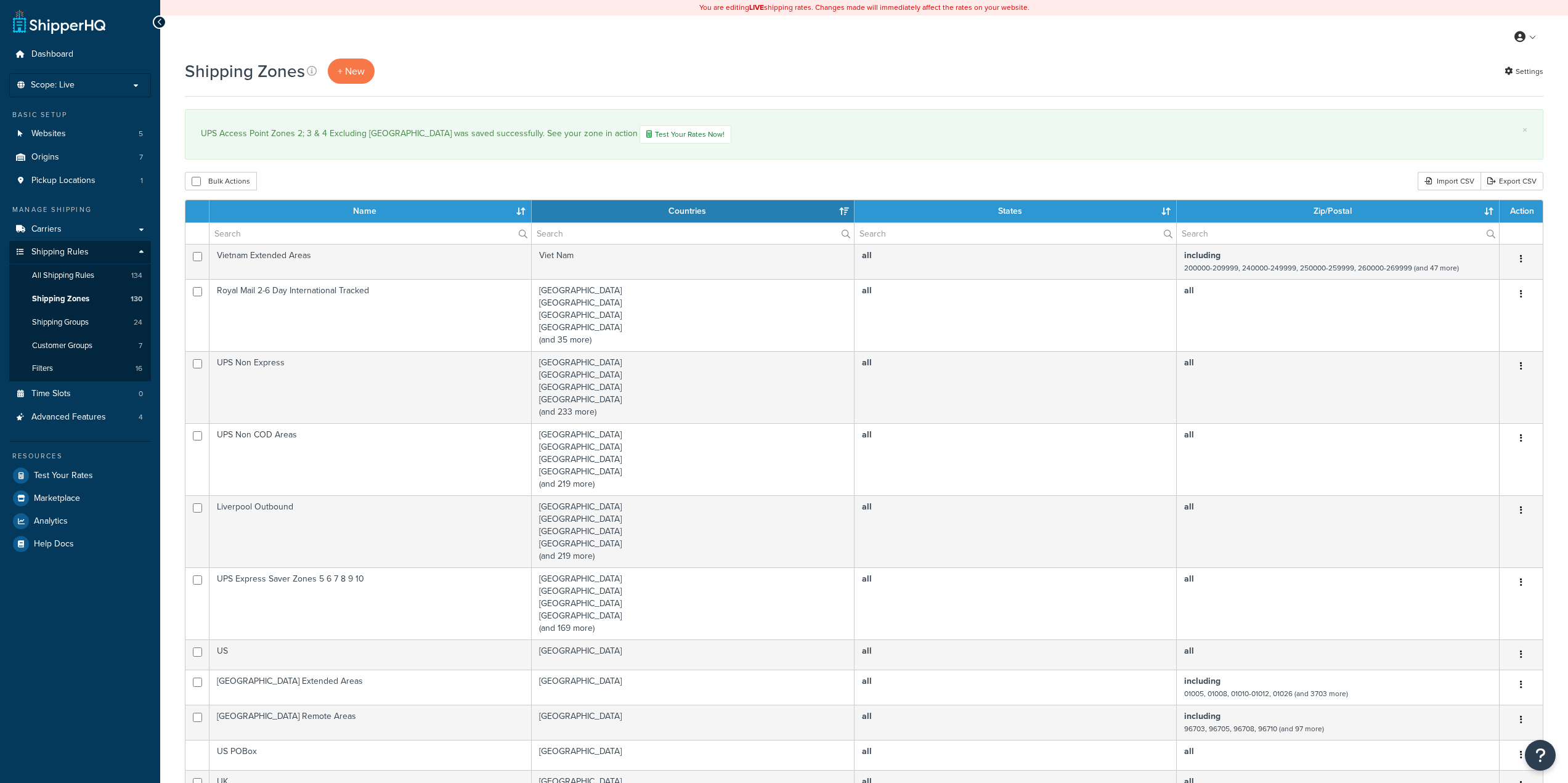
select select "15"
click at [386, 230] on input "text" at bounding box center [370, 234] width 322 height 21
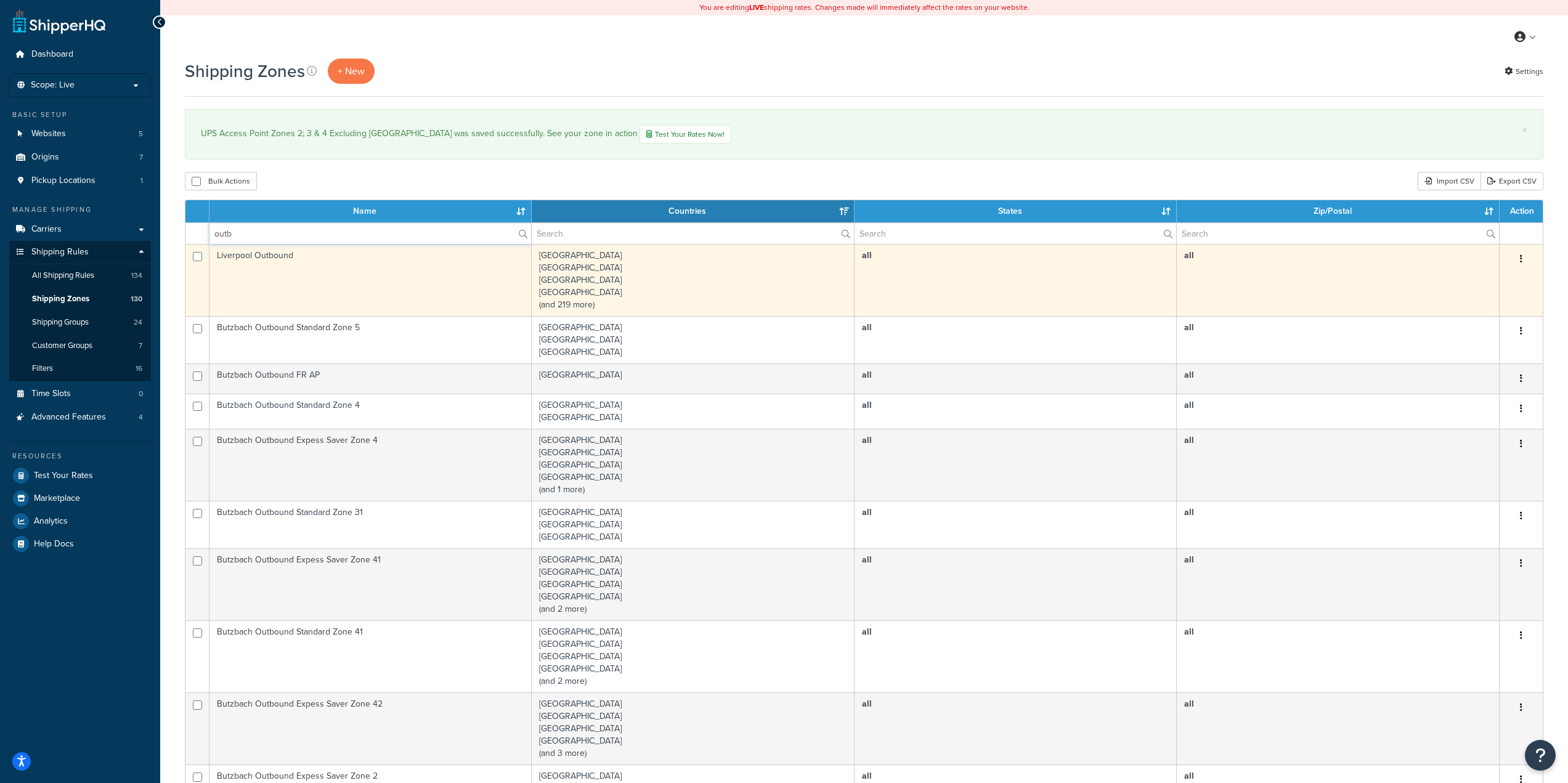
type input "outbound AP"
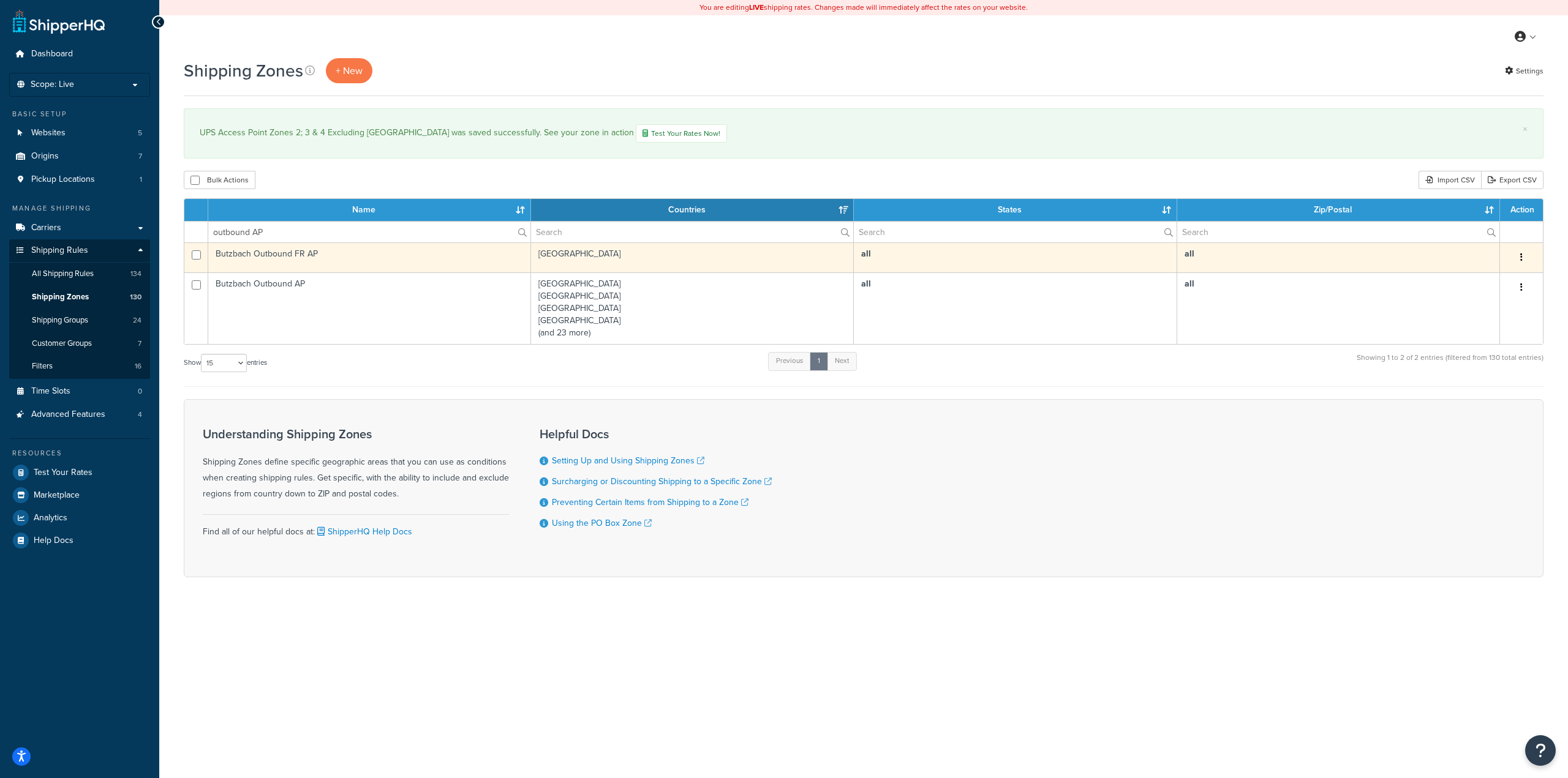
click at [385, 265] on td "Butzbach Outbound FR AP" at bounding box center [370, 258] width 323 height 30
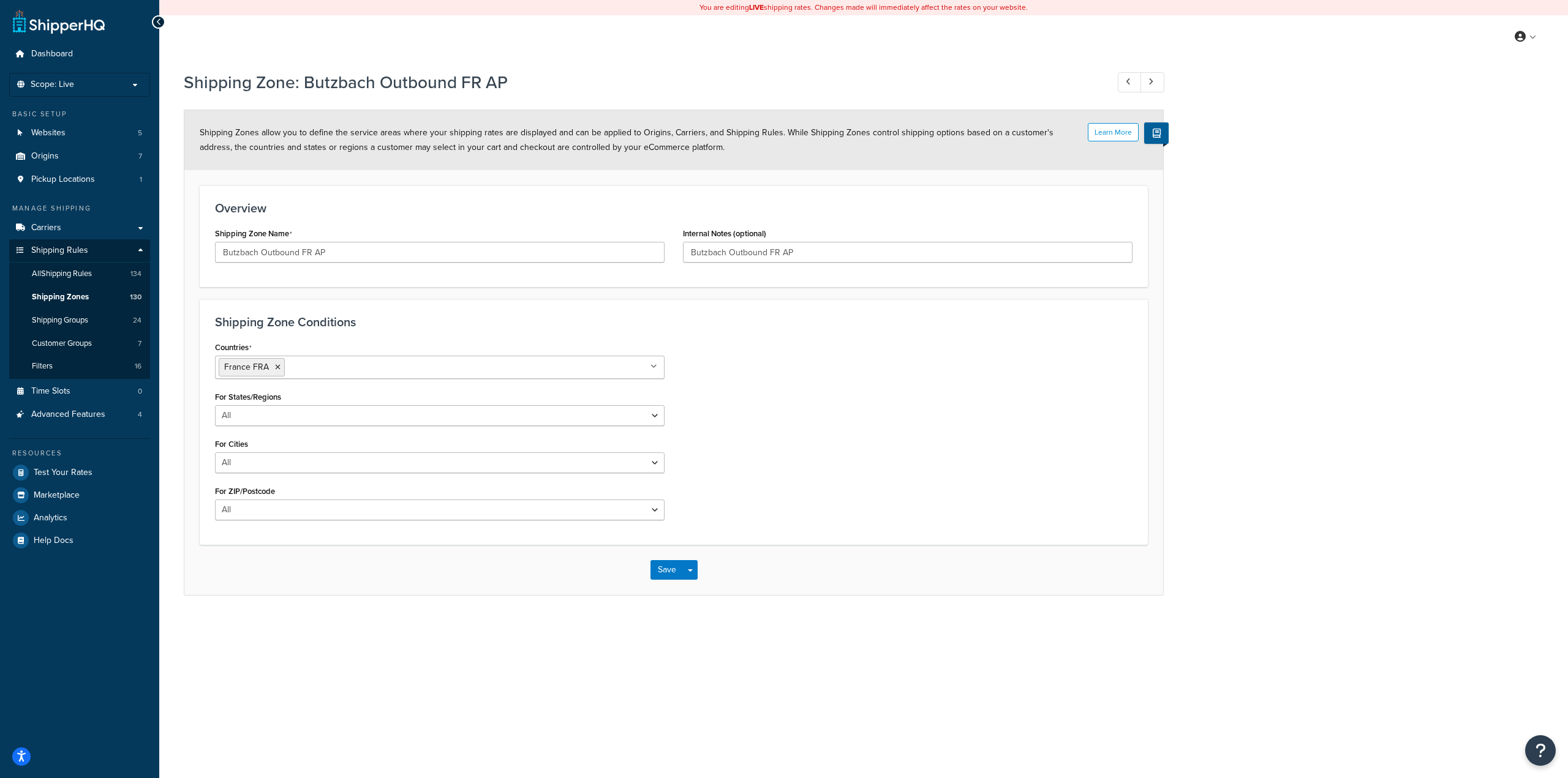
click at [466, 368] on ul "France FRA" at bounding box center [440, 367] width 450 height 23
type input "ita"
type input "spai"
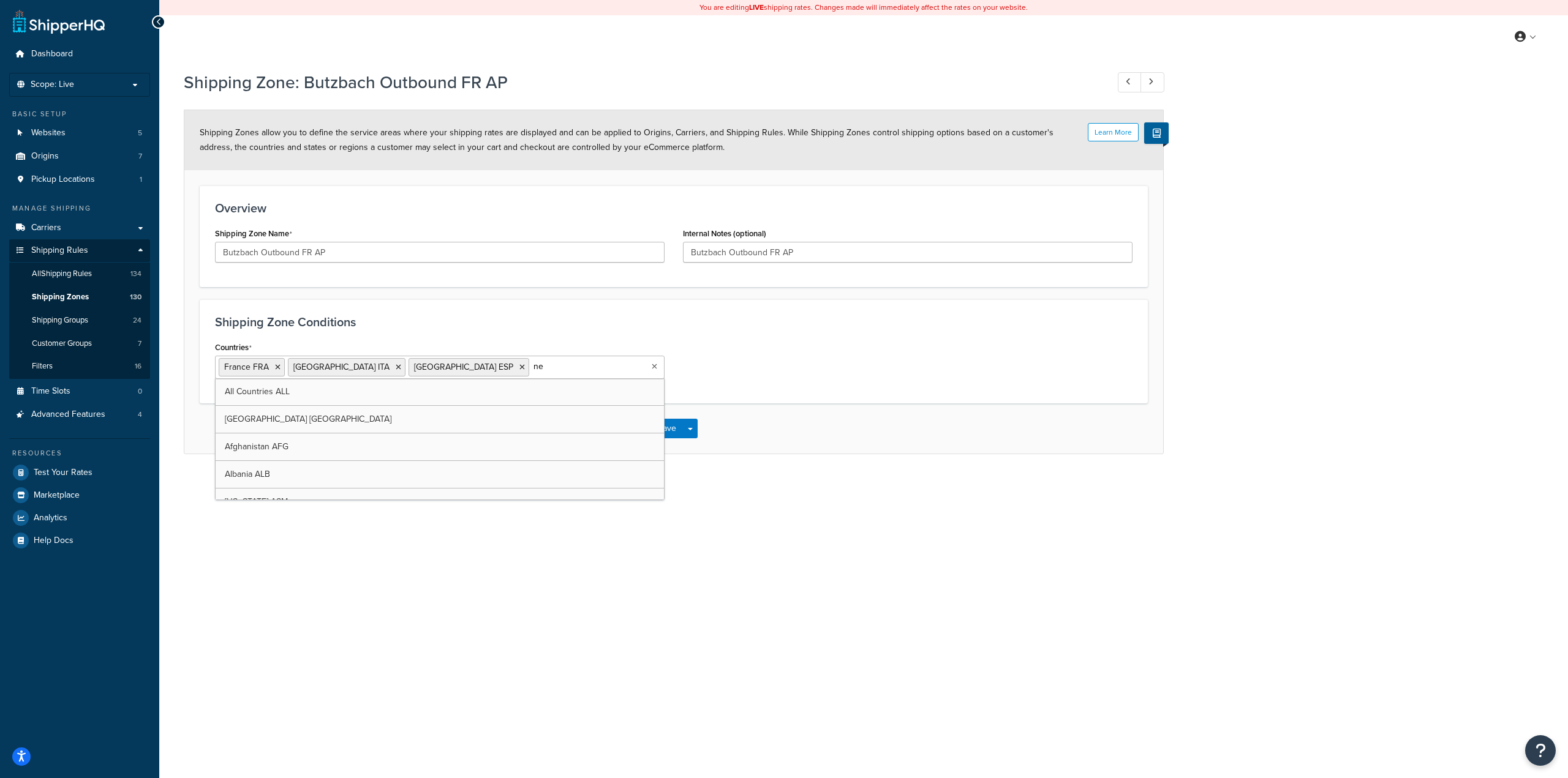
type input "net"
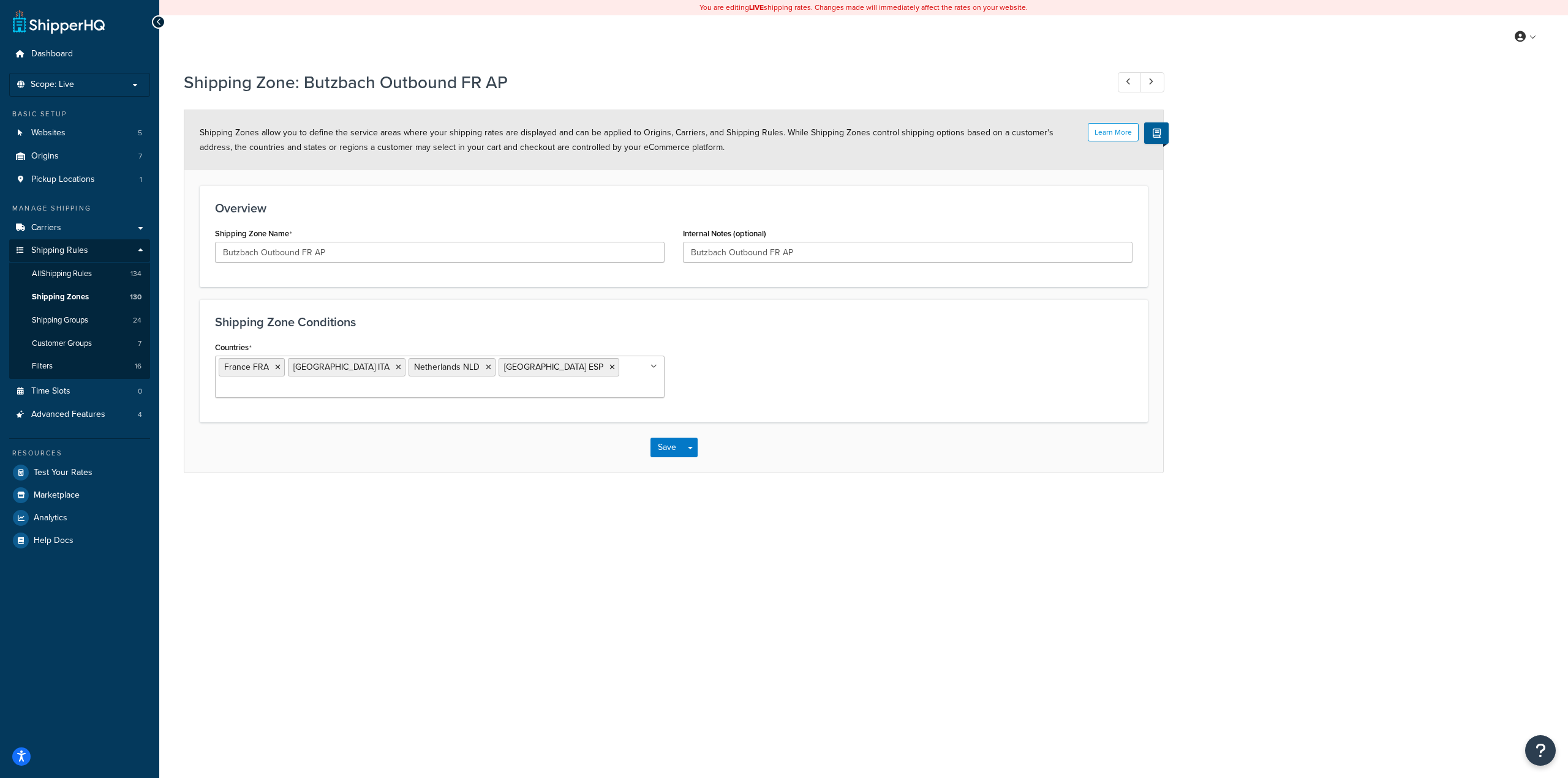
click at [822, 481] on div "Shipping Zone: Butzbach Outbound FR AP Learn More Shipping Zones allow you to d…" at bounding box center [864, 284] width 1409 height 440
click at [660, 438] on button "Save" at bounding box center [667, 447] width 33 height 19
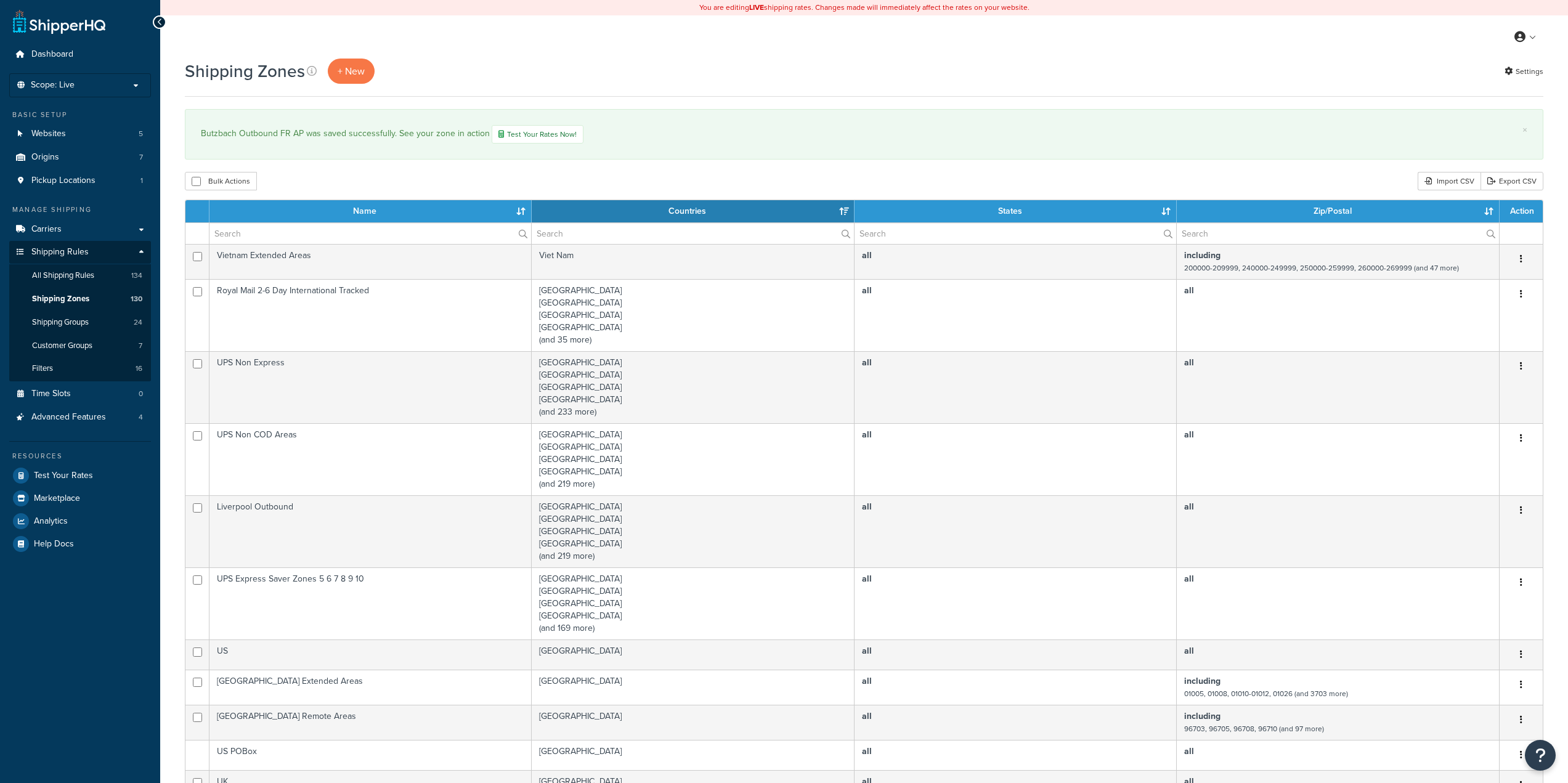
select select "15"
